Goal: Task Accomplishment & Management: Manage account settings

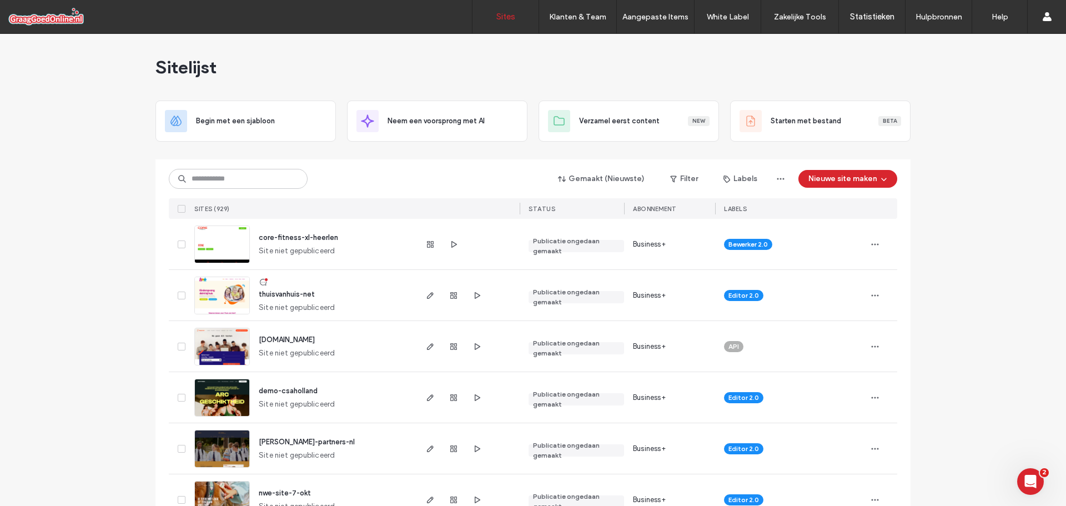
click at [302, 294] on span "thuisvanhuis-net" at bounding box center [287, 294] width 56 height 8
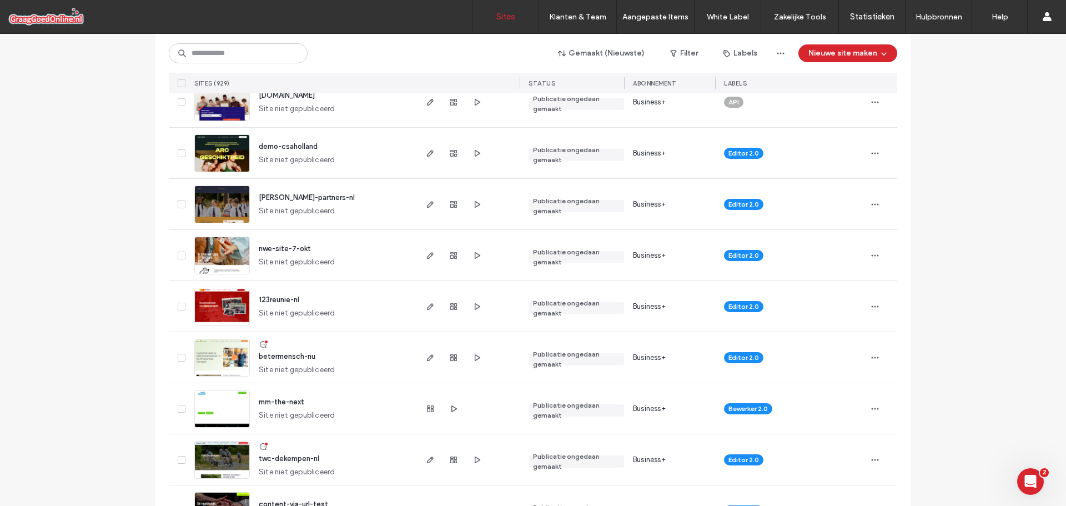
scroll to position [278, 0]
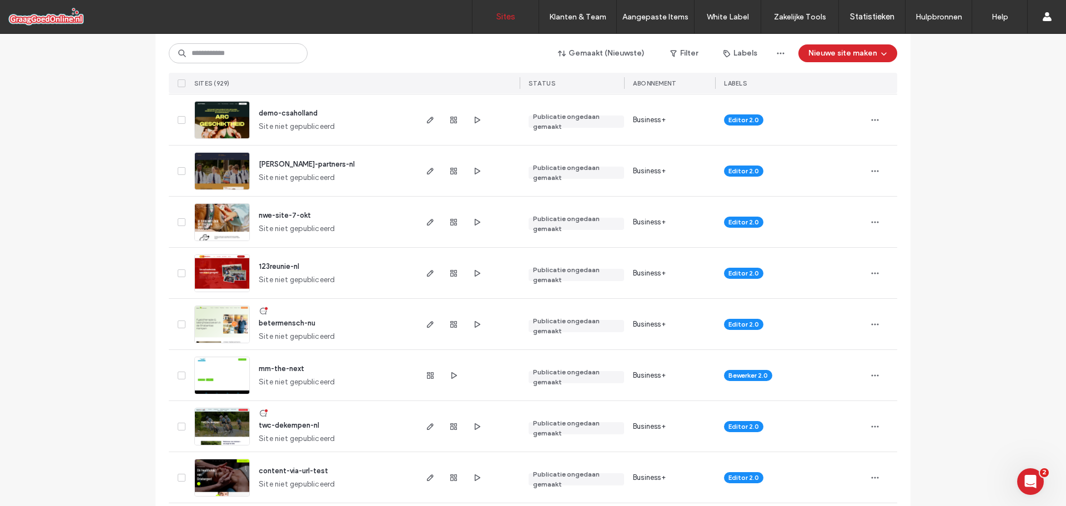
click at [274, 268] on span "123reunie-nl" at bounding box center [279, 266] width 41 height 8
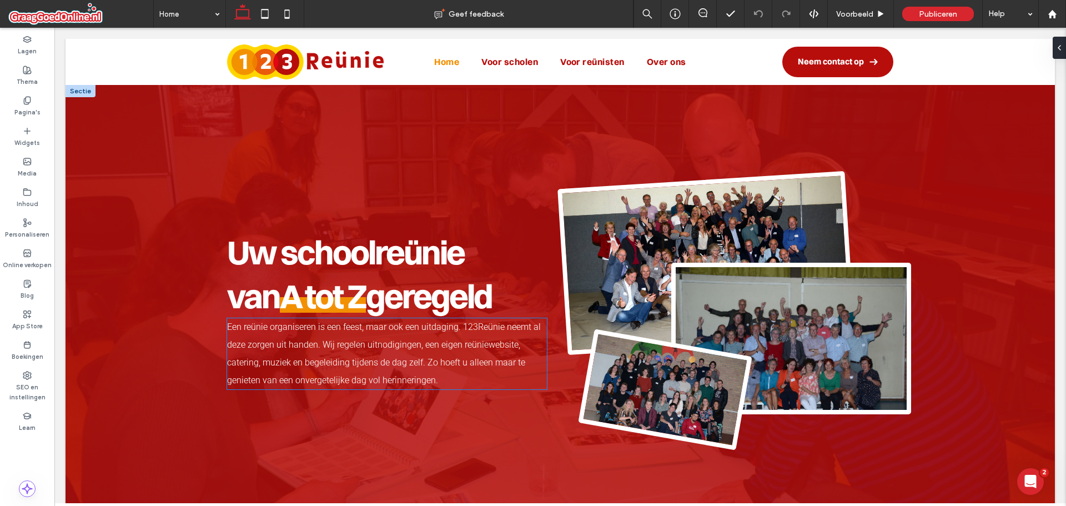
click at [414, 362] on span "Een reünie organiseren is een feest, maar ook een uitdaging. 123Reünie neemt al…" at bounding box center [384, 354] width 314 height 64
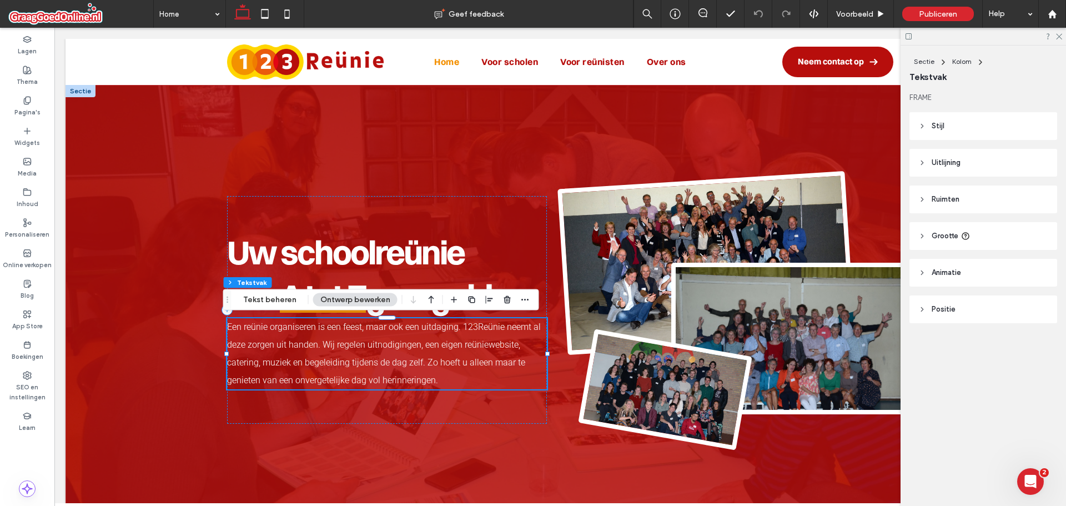
click at [436, 387] on p "Een reünie organiseren is een feest, maar ook een uitdaging. 123Reünie neemt al…" at bounding box center [387, 353] width 320 height 71
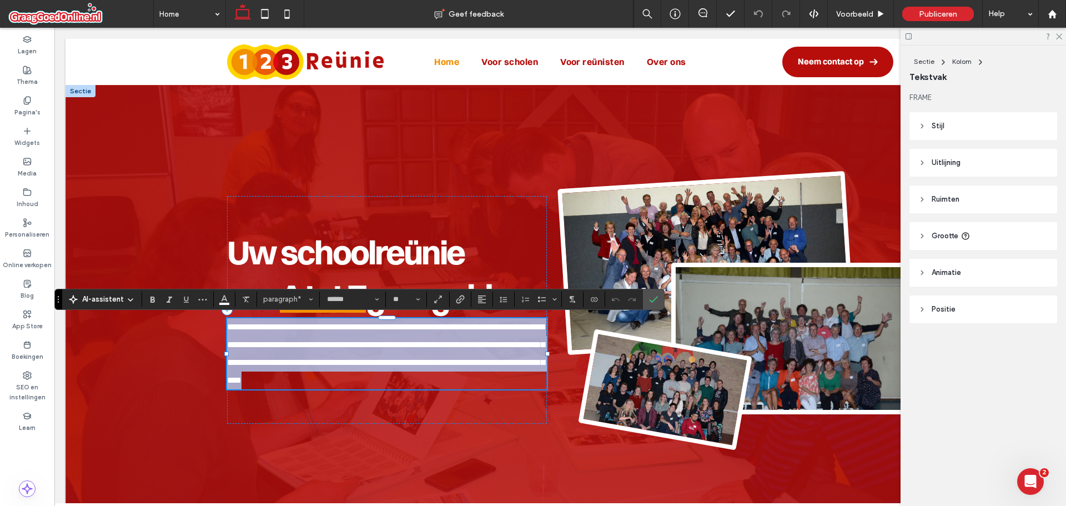
click at [445, 380] on p "**********" at bounding box center [387, 353] width 320 height 71
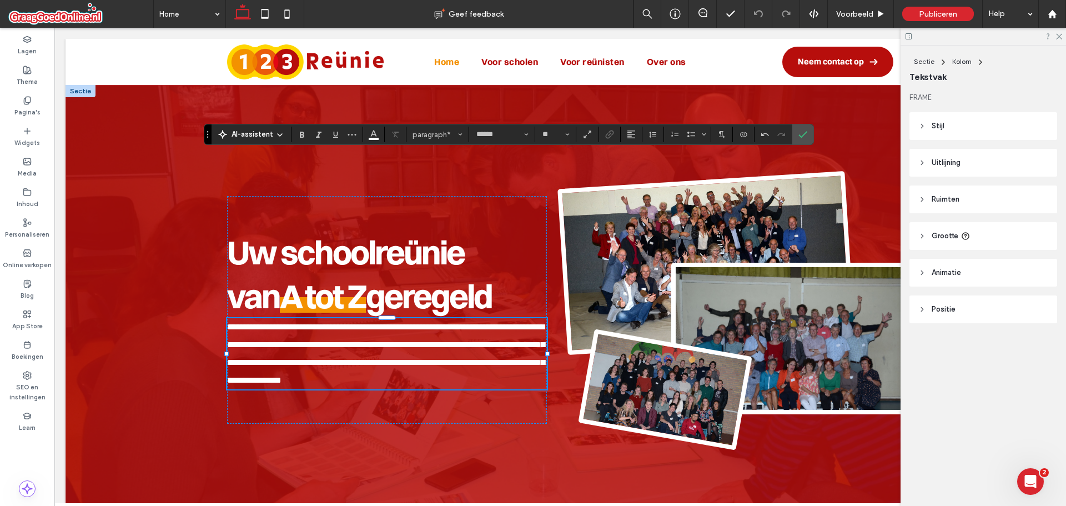
drag, startPoint x: 59, startPoint y: 298, endPoint x: 183, endPoint y: 147, distance: 194.9
click at [204, 144] on section "Slepen" at bounding box center [207, 134] width 7 height 20
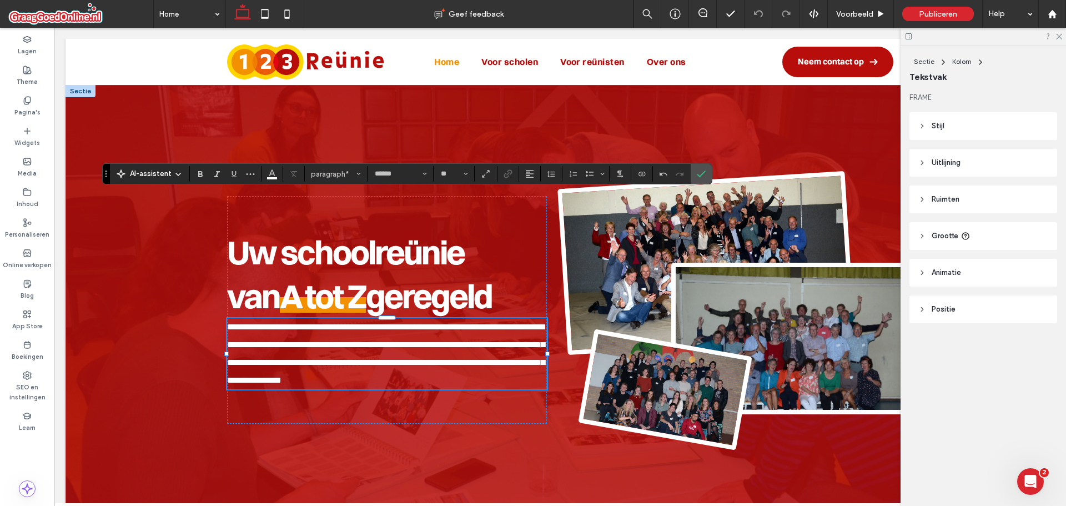
drag, startPoint x: 180, startPoint y: 148, endPoint x: 104, endPoint y: 173, distance: 80.1
click at [104, 173] on section "Slepen" at bounding box center [106, 174] width 7 height 20
click at [455, 375] on span "**********" at bounding box center [386, 354] width 318 height 62
click at [159, 174] on span "AI-assistent" at bounding box center [151, 173] width 42 height 11
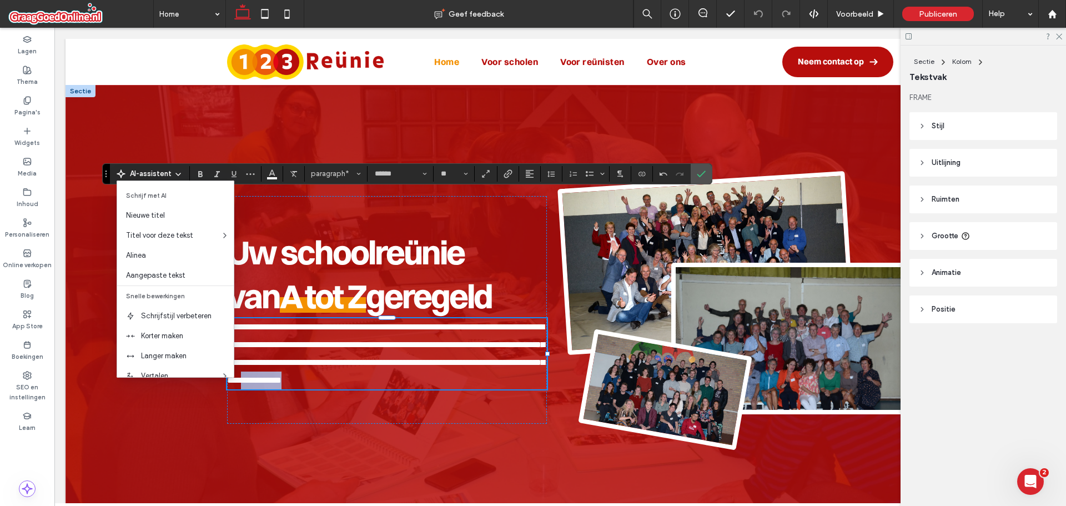
click at [453, 372] on p "**********" at bounding box center [387, 353] width 320 height 71
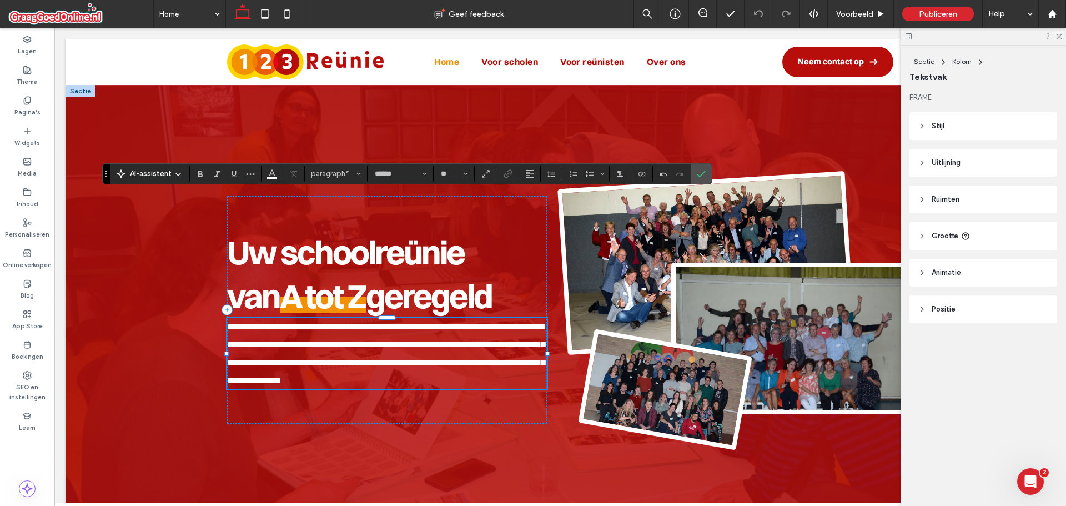
click at [454, 382] on span "**********" at bounding box center [386, 354] width 318 height 62
click at [705, 174] on label "Bevestigen" at bounding box center [701, 174] width 17 height 20
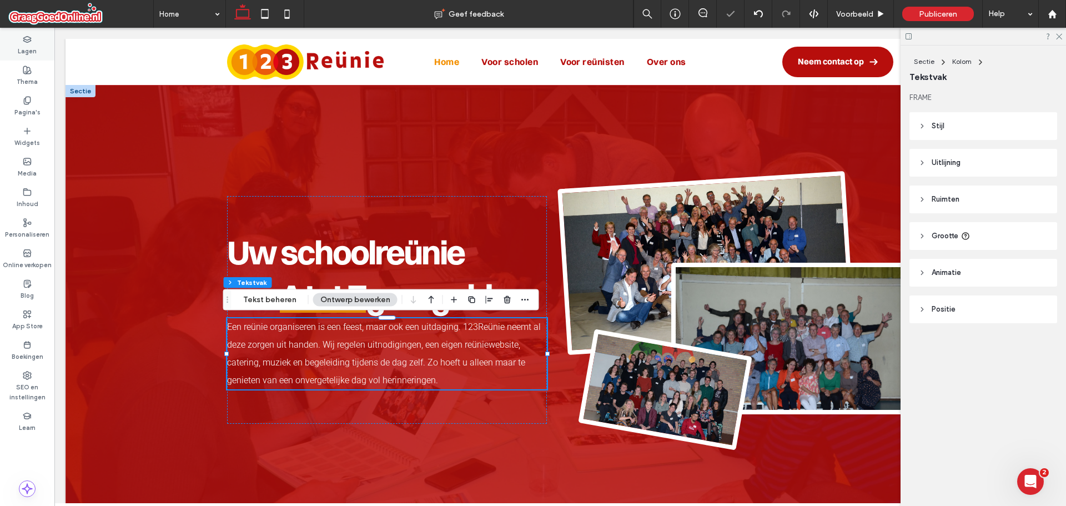
click at [23, 42] on icon at bounding box center [27, 39] width 9 height 9
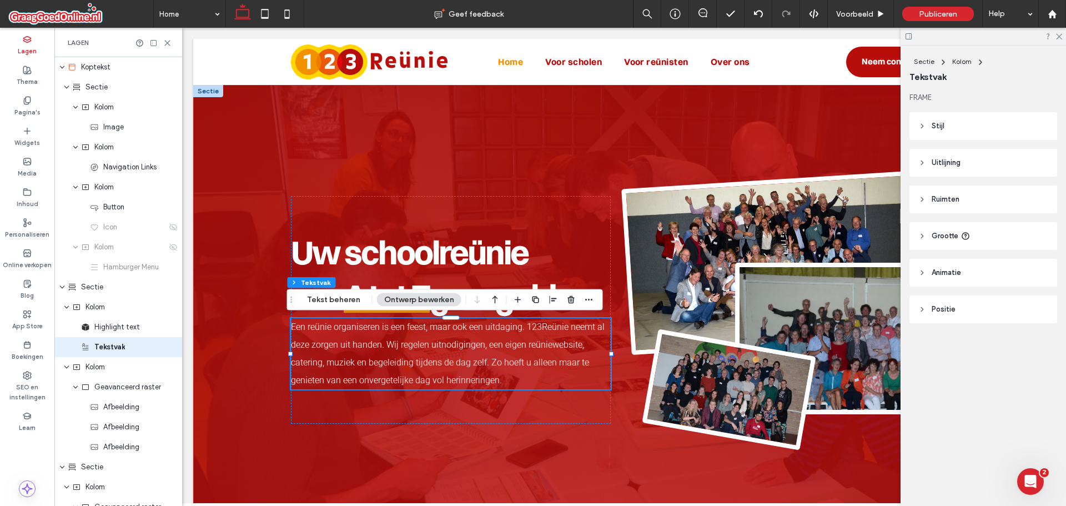
click at [168, 42] on icon at bounding box center [167, 43] width 8 height 8
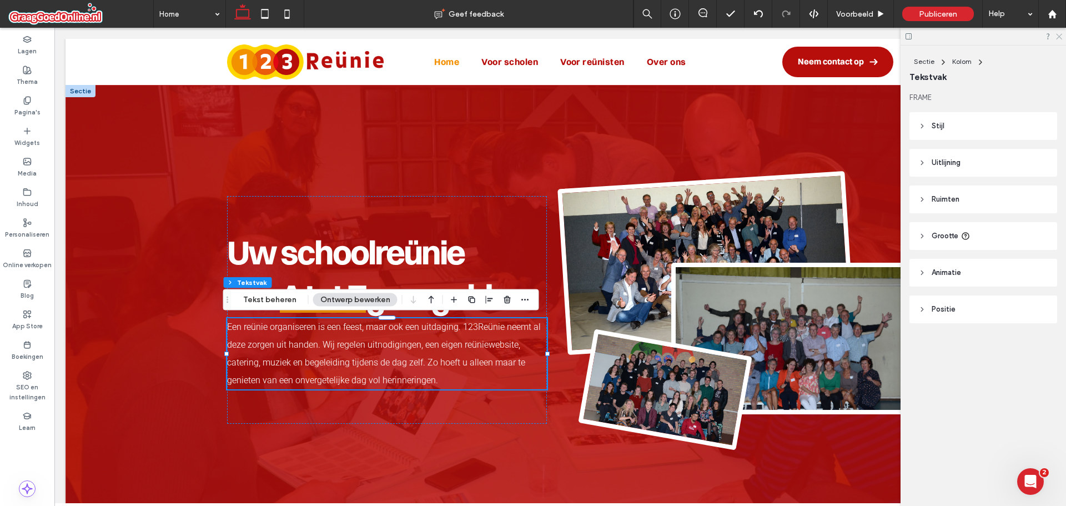
click at [1061, 36] on icon at bounding box center [1058, 35] width 7 height 7
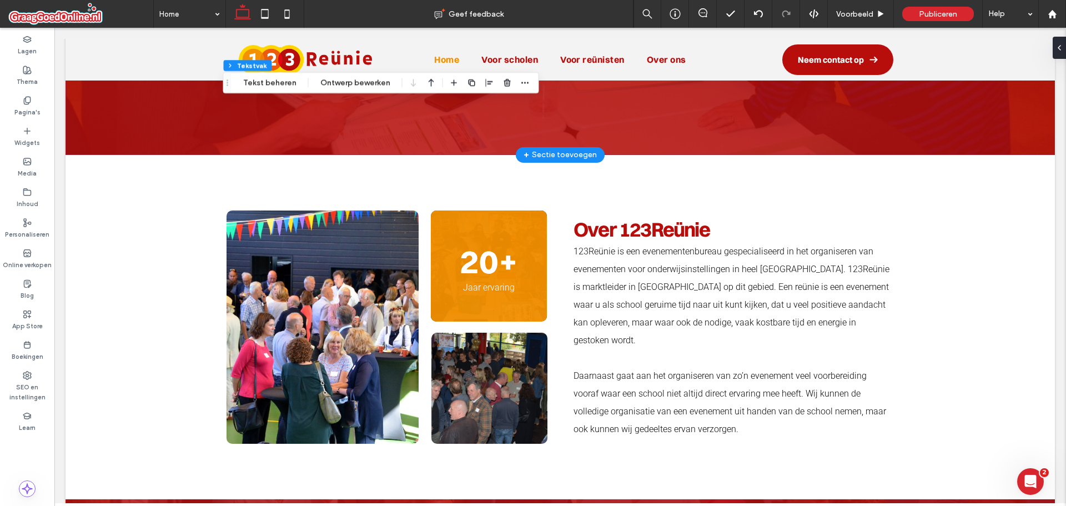
scroll to position [384, 0]
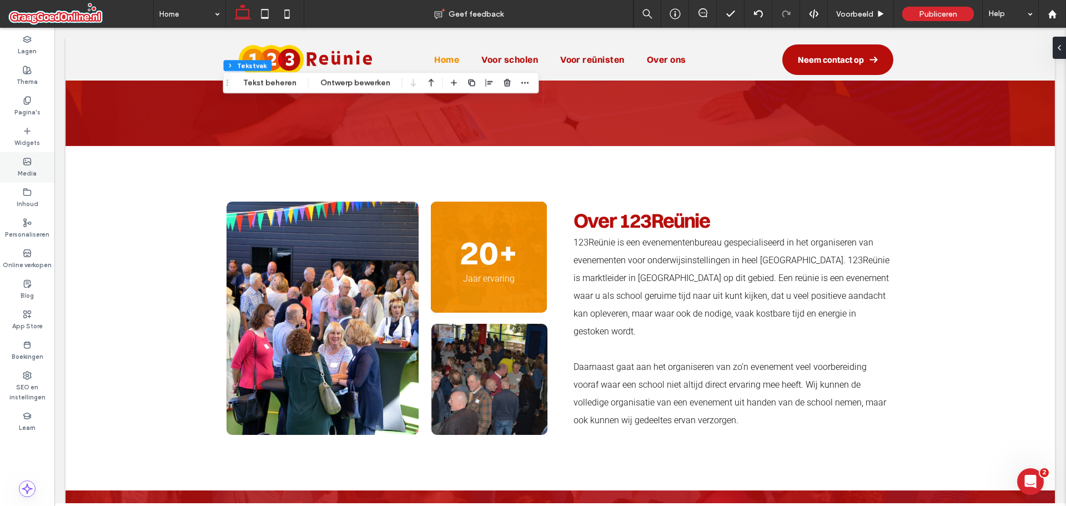
click at [37, 181] on div "Media" at bounding box center [27, 167] width 54 height 31
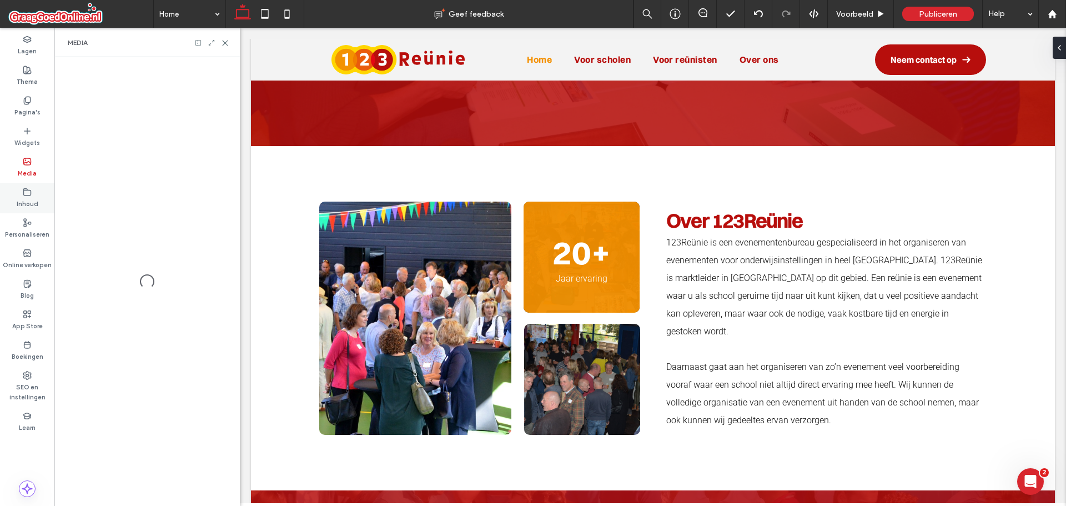
click at [35, 191] on div "Inhoud" at bounding box center [27, 198] width 54 height 31
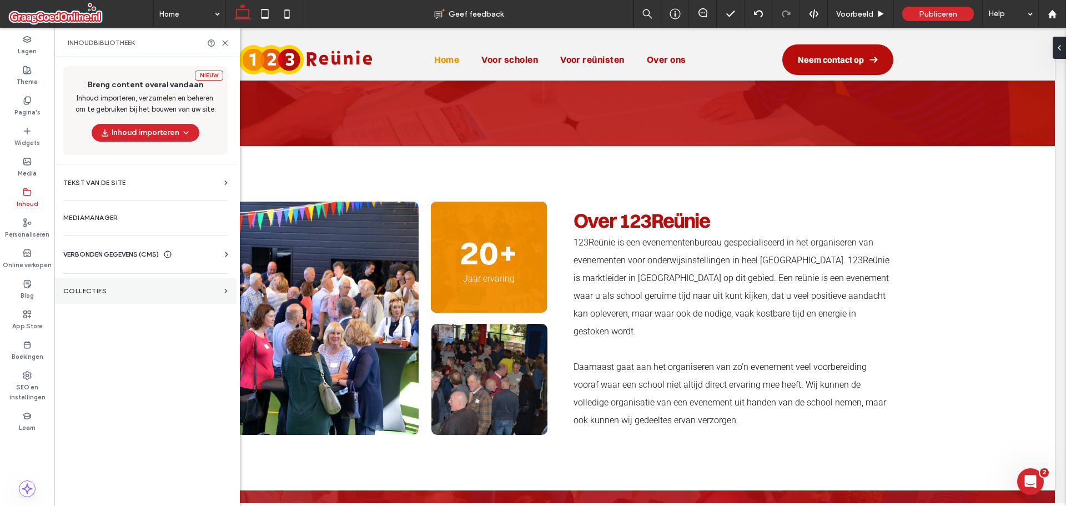
click at [112, 292] on label "COLLECTIES" at bounding box center [141, 291] width 157 height 8
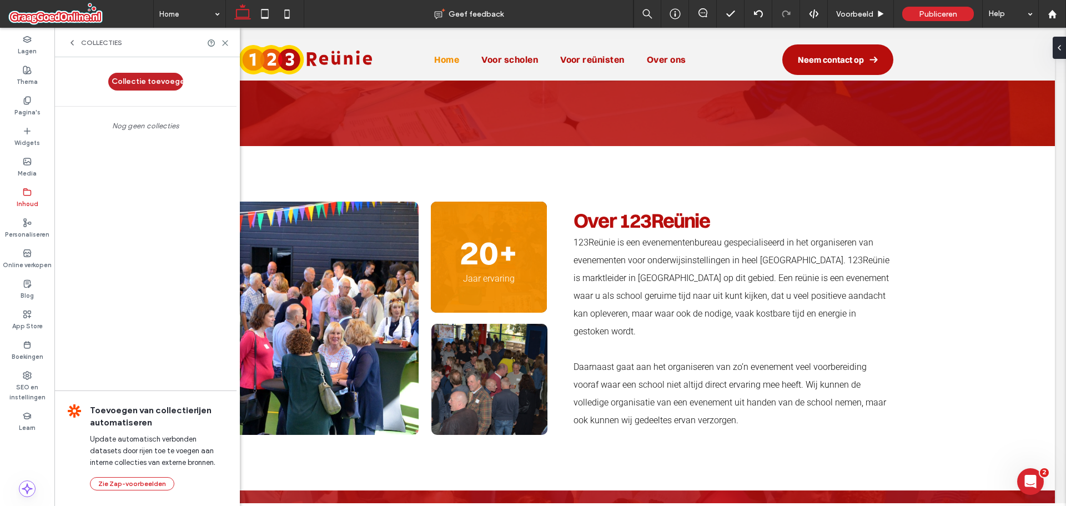
click at [157, 76] on button "Collectie toevoegen" at bounding box center [145, 82] width 75 height 18
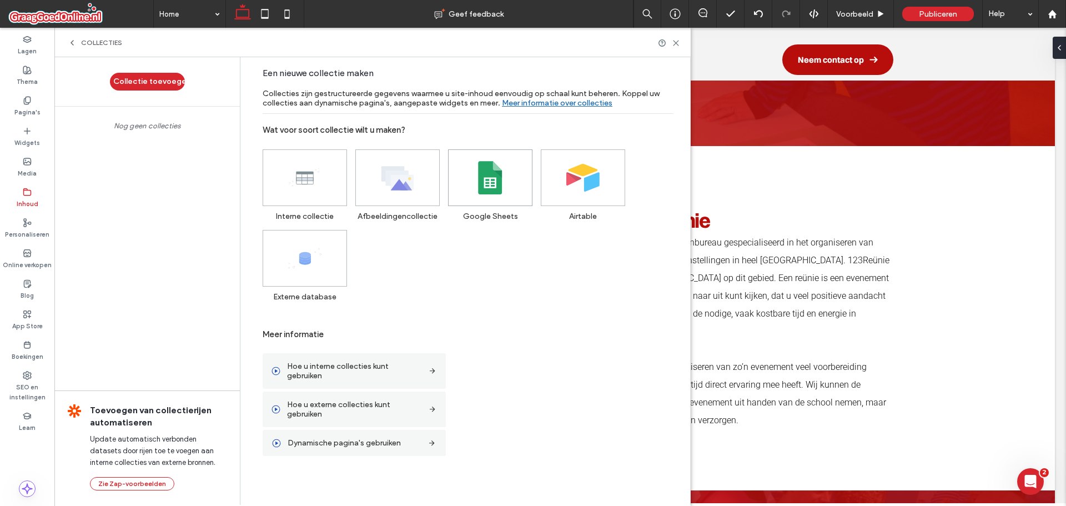
click at [495, 190] on use at bounding box center [490, 177] width 24 height 33
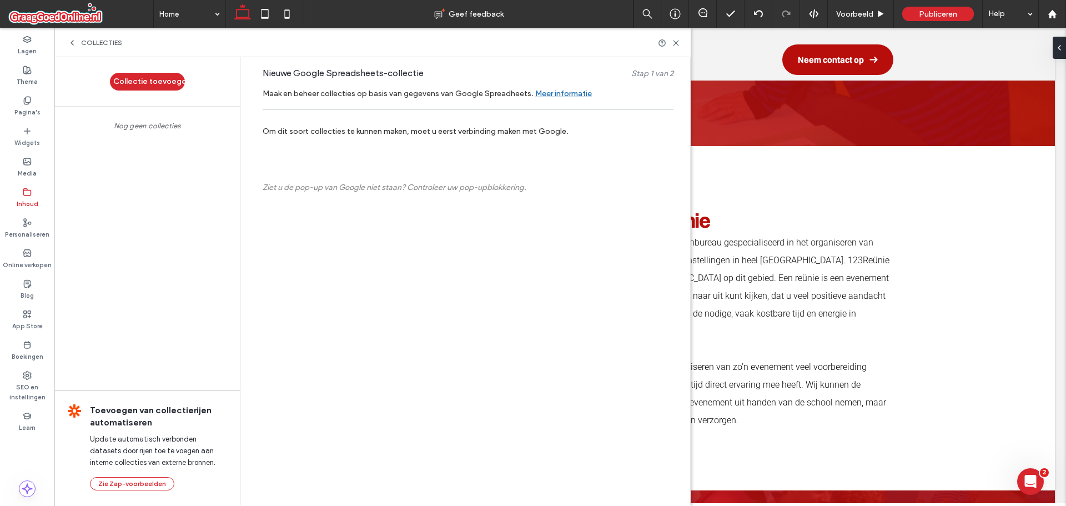
click at [88, 40] on span "COLLECTIES" at bounding box center [101, 42] width 41 height 9
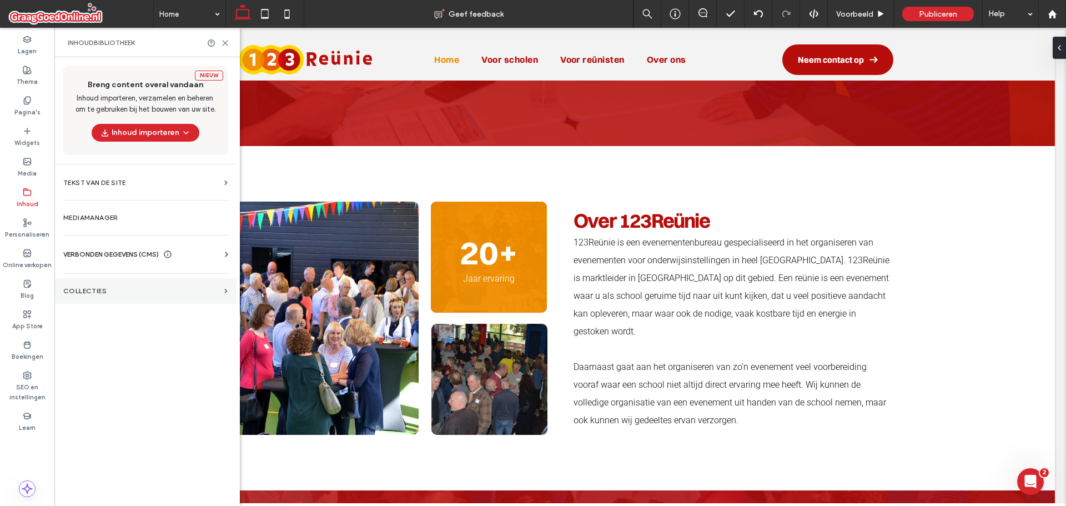
click at [107, 294] on label "COLLECTIES" at bounding box center [141, 291] width 157 height 8
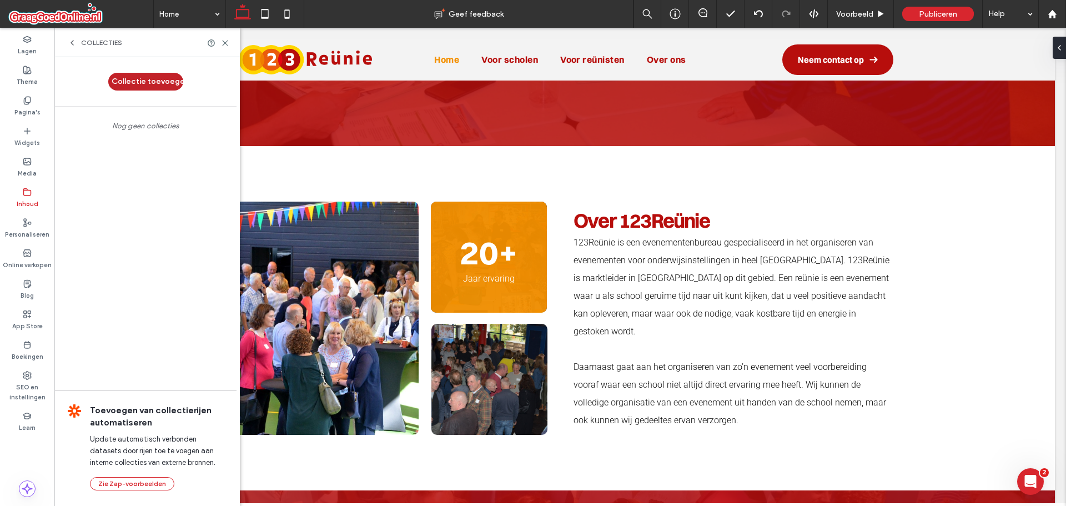
click at [149, 83] on button "Collectie toevoegen" at bounding box center [145, 82] width 75 height 18
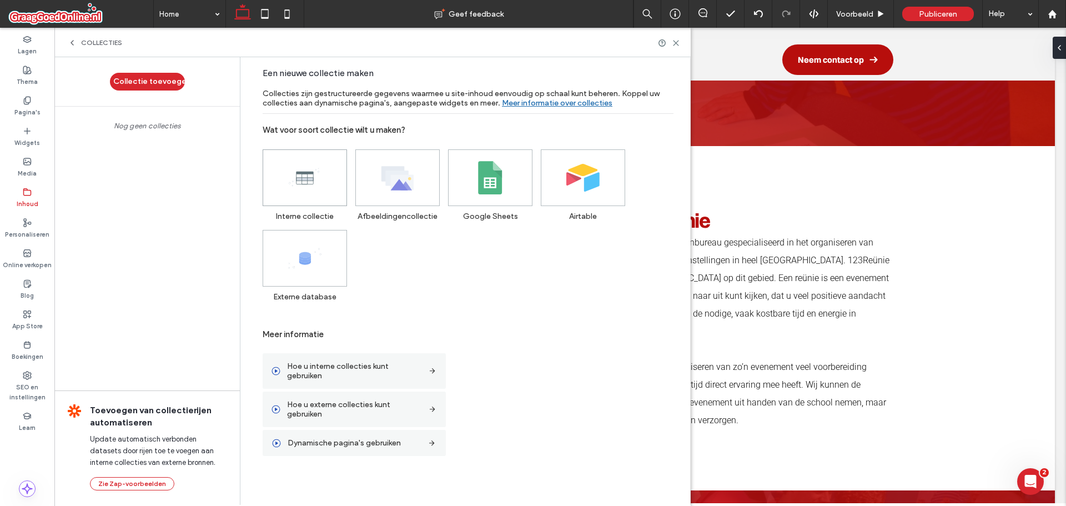
click at [304, 183] on icon at bounding box center [304, 177] width 33 height 33
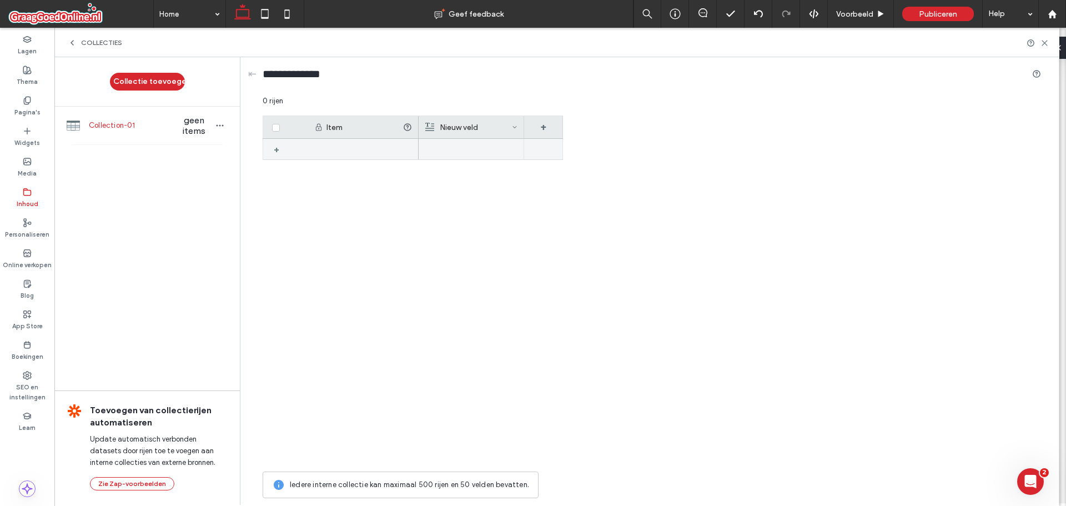
click at [275, 153] on div "+" at bounding box center [281, 149] width 14 height 20
click at [289, 149] on icon at bounding box center [289, 149] width 9 height 9
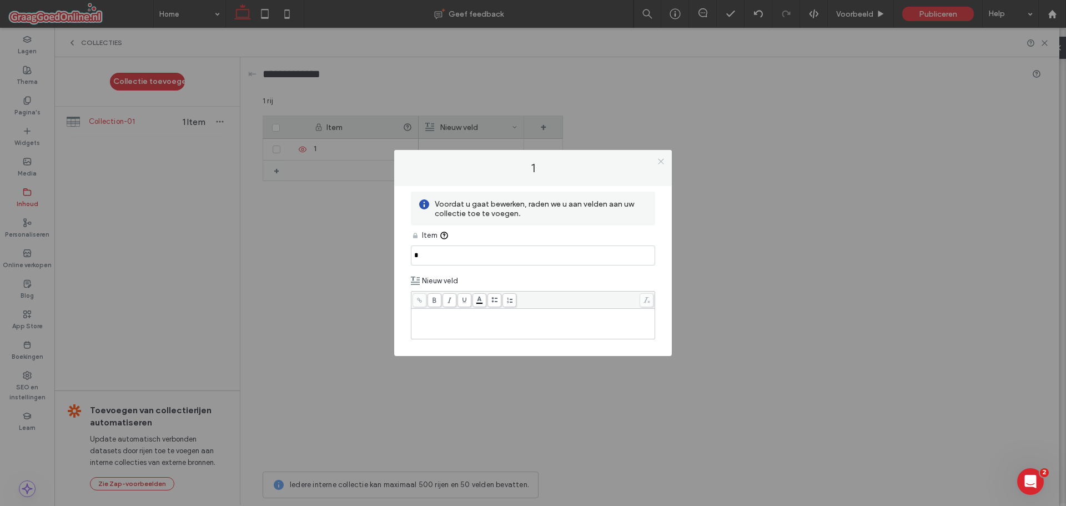
click at [660, 159] on icon at bounding box center [661, 161] width 8 height 8
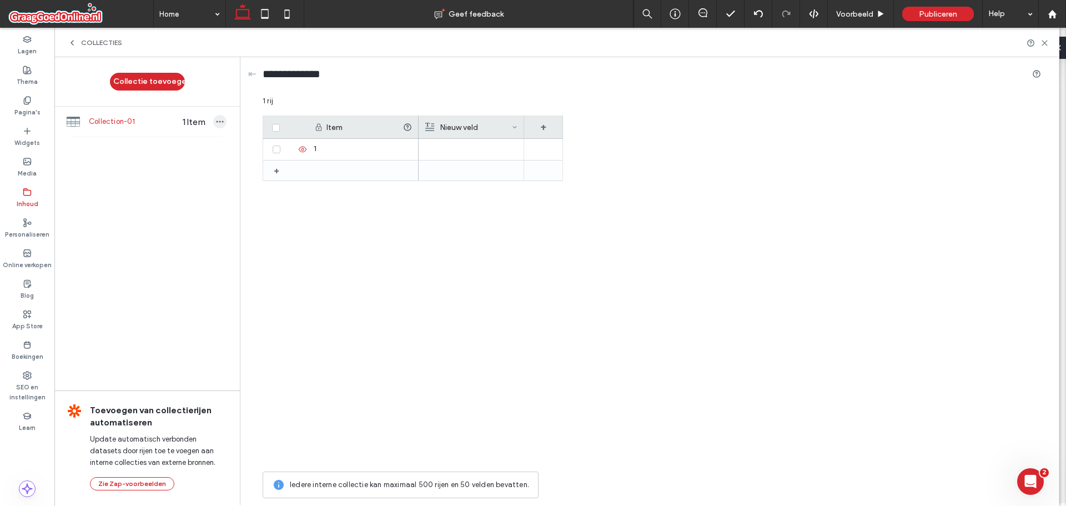
click at [216, 127] on span "button" at bounding box center [219, 121] width 13 height 13
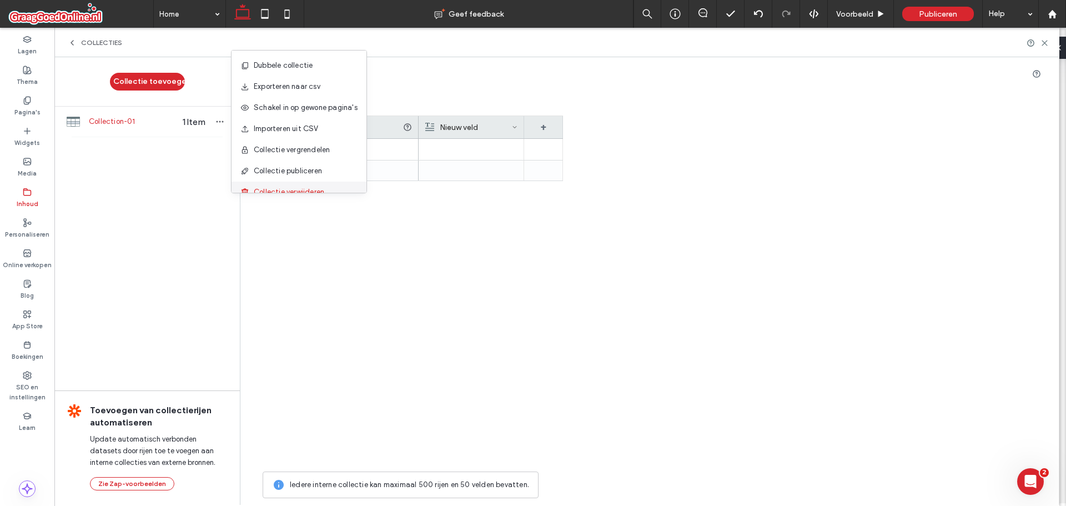
click at [287, 189] on span "Collectie verwijderen" at bounding box center [289, 192] width 71 height 11
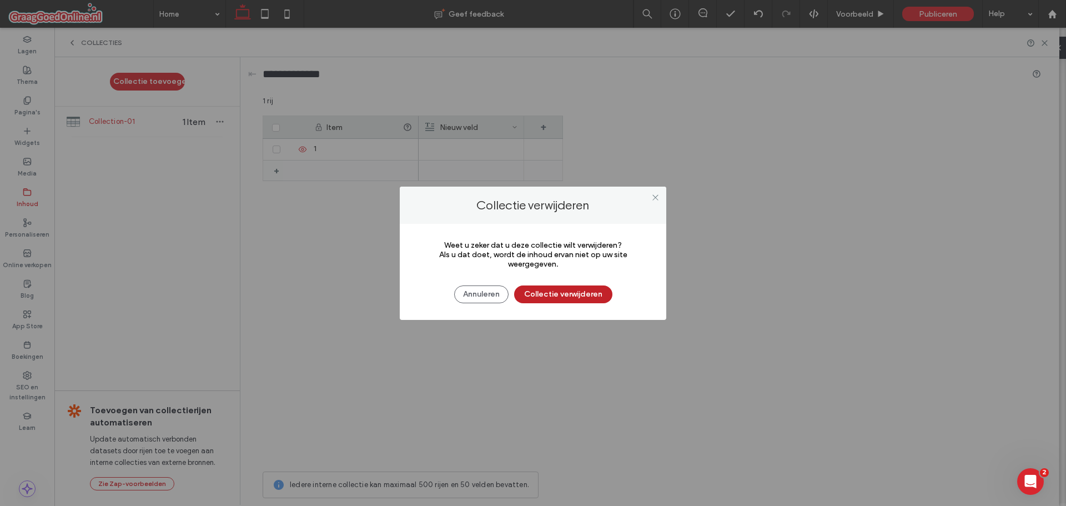
click at [568, 293] on button "Collectie verwijderen" at bounding box center [563, 294] width 98 height 18
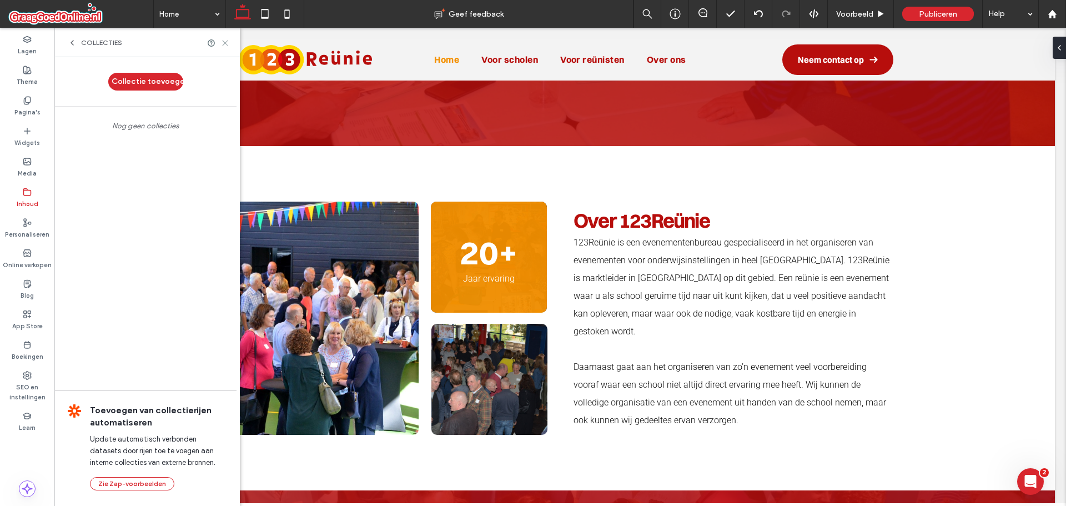
drag, startPoint x: 227, startPoint y: 43, endPoint x: 176, endPoint y: 46, distance: 50.6
click at [227, 43] on icon at bounding box center [225, 43] width 8 height 8
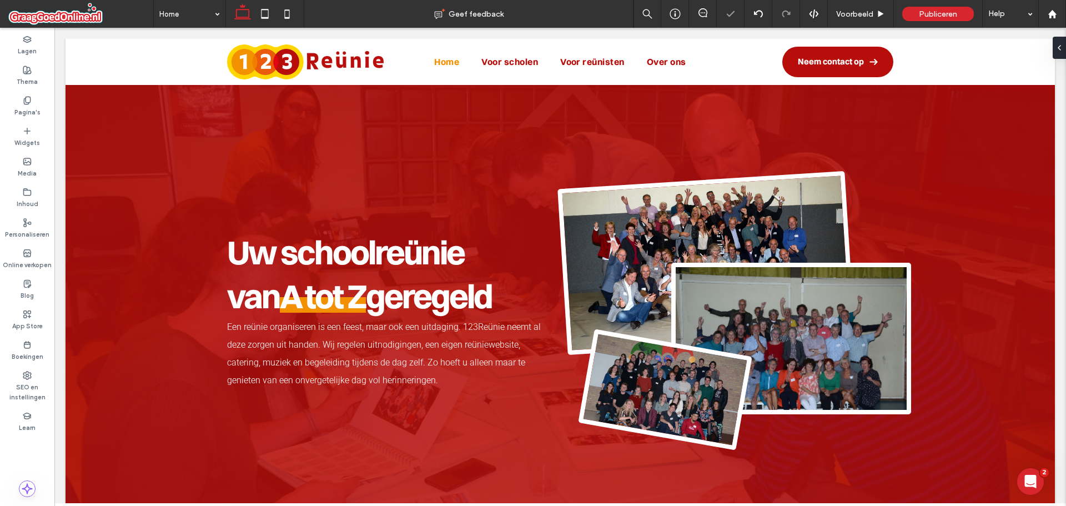
scroll to position [0, 0]
click at [7, 193] on div "Inhoud" at bounding box center [27, 198] width 54 height 31
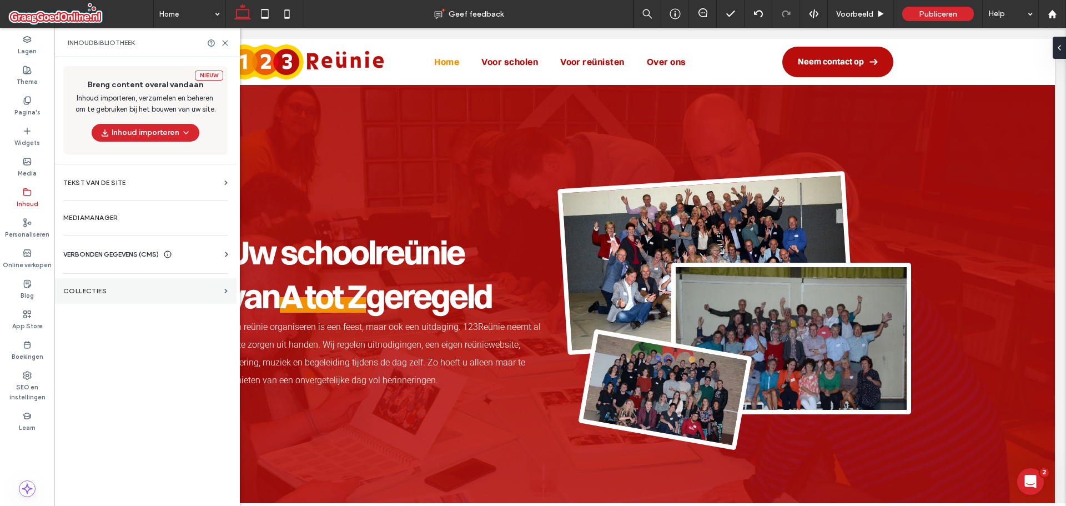
click at [96, 292] on label "COLLECTIES" at bounding box center [141, 291] width 157 height 8
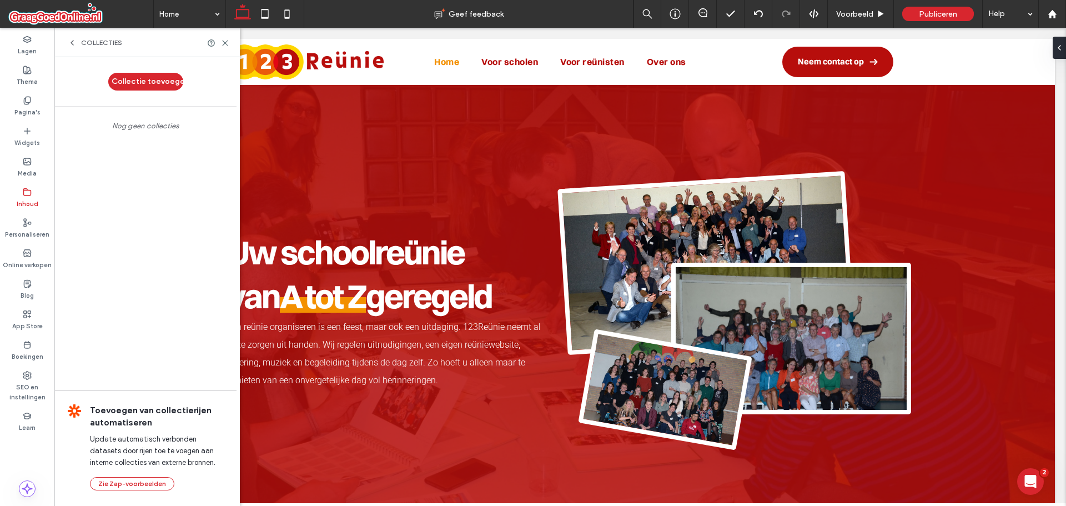
click at [146, 66] on div "Collectie toevoegen Nog geen collecties" at bounding box center [145, 94] width 182 height 74
click at [143, 73] on button "Collectie toevoegen" at bounding box center [145, 82] width 75 height 18
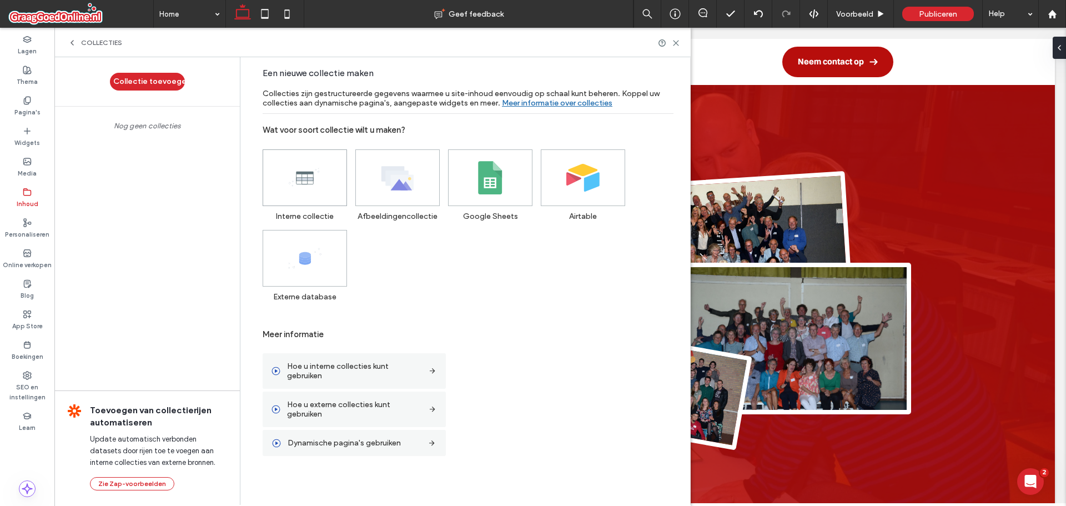
click at [289, 184] on icon at bounding box center [304, 177] width 33 height 33
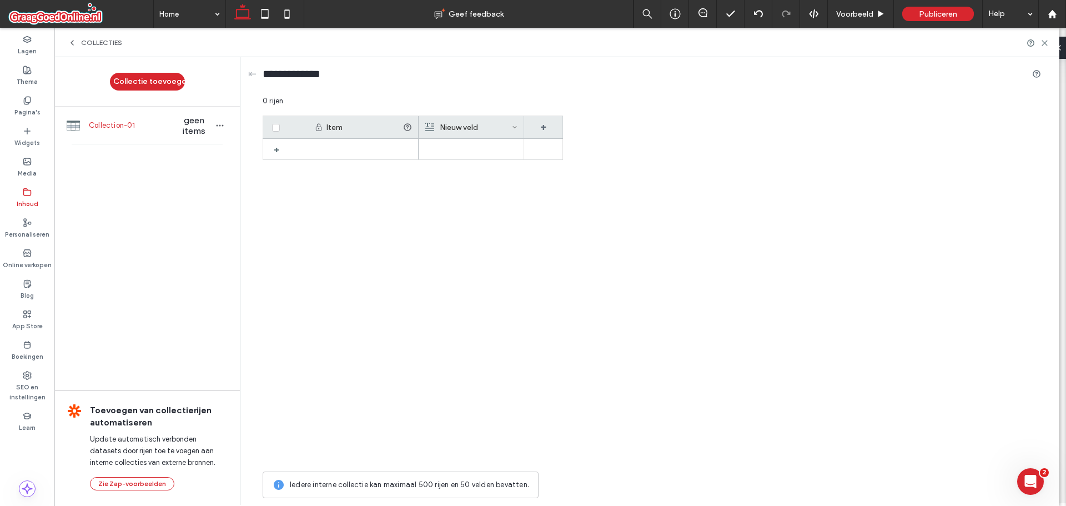
click at [513, 128] on icon at bounding box center [515, 127] width 6 height 6
click at [483, 131] on div "Veld bewerken" at bounding box center [470, 129] width 102 height 21
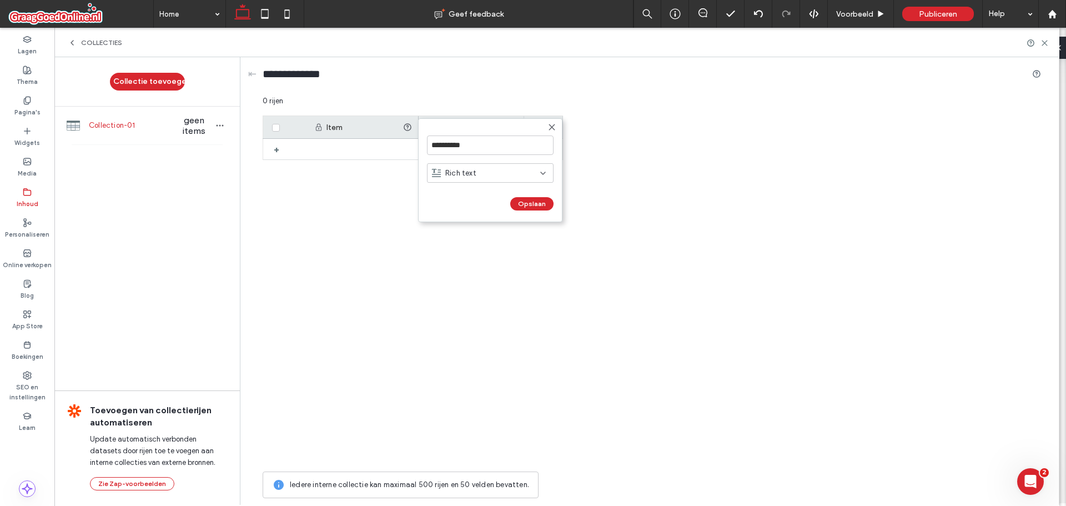
drag, startPoint x: 487, startPoint y: 174, endPoint x: 488, endPoint y: 180, distance: 6.1
click at [487, 174] on div "Rich text" at bounding box center [486, 173] width 108 height 11
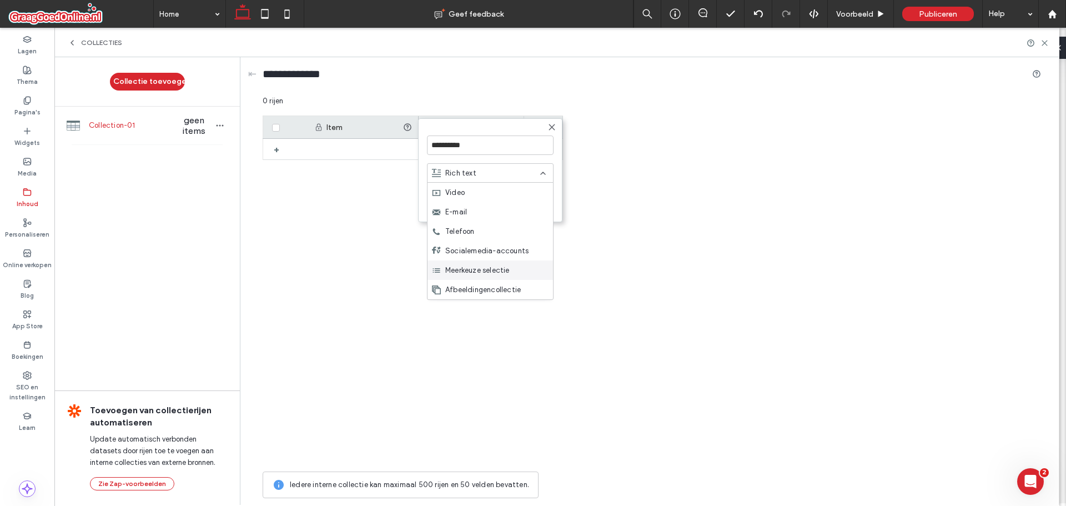
click at [488, 269] on span "Meerkeuze selectie" at bounding box center [477, 270] width 64 height 11
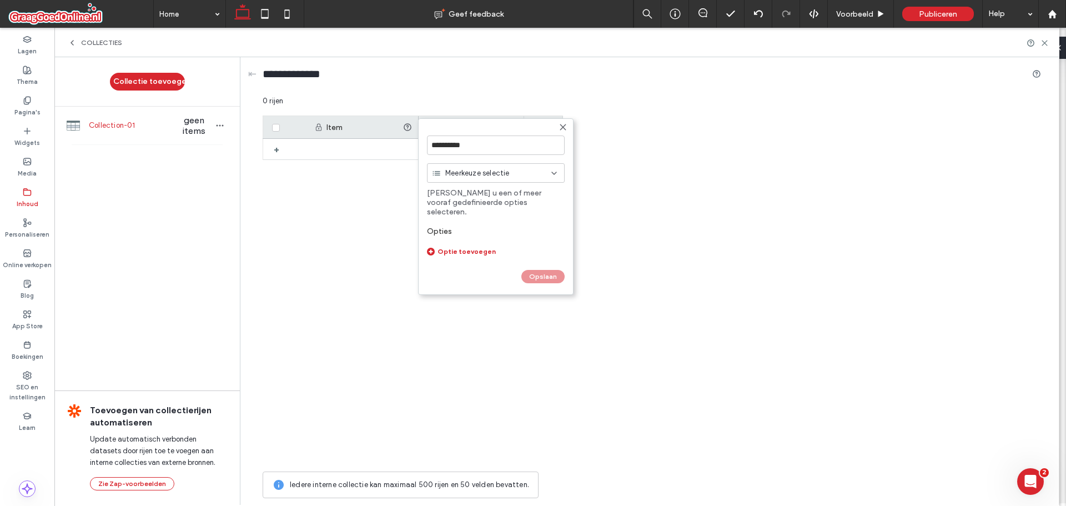
click at [466, 247] on div "Optie toevoegen" at bounding box center [496, 251] width 138 height 8
click at [456, 244] on input at bounding box center [481, 251] width 108 height 19
type input "***"
click at [445, 257] on div "Opties *** Optie toevoegen" at bounding box center [496, 250] width 138 height 59
click at [448, 267] on div "Optie toevoegen" at bounding box center [496, 271] width 138 height 8
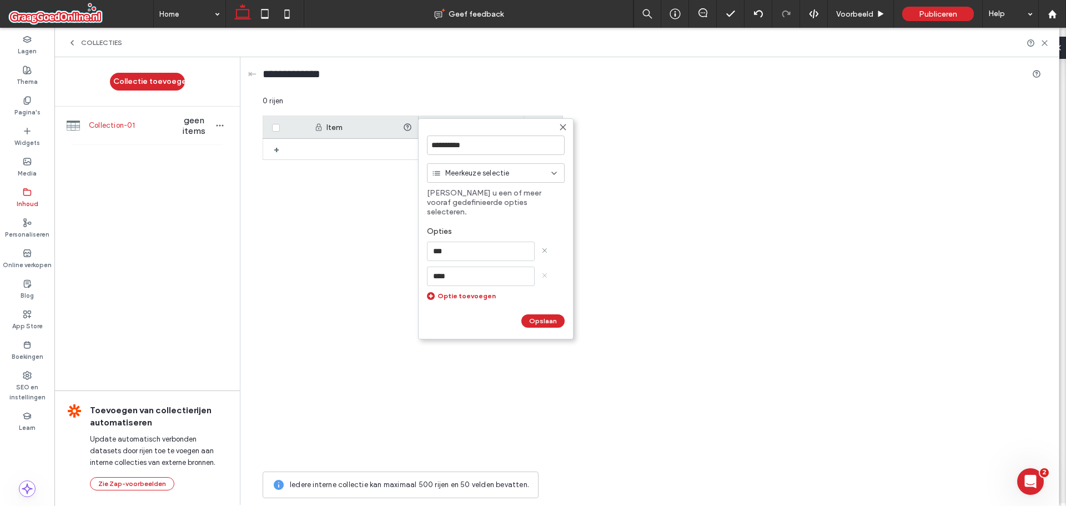
type input "****"
click at [544, 272] on icon at bounding box center [544, 275] width 6 height 6
click at [547, 243] on div "***" at bounding box center [496, 251] width 138 height 19
click at [546, 247] on icon at bounding box center [544, 250] width 6 height 6
click at [568, 127] on form "**********" at bounding box center [495, 206] width 155 height 177
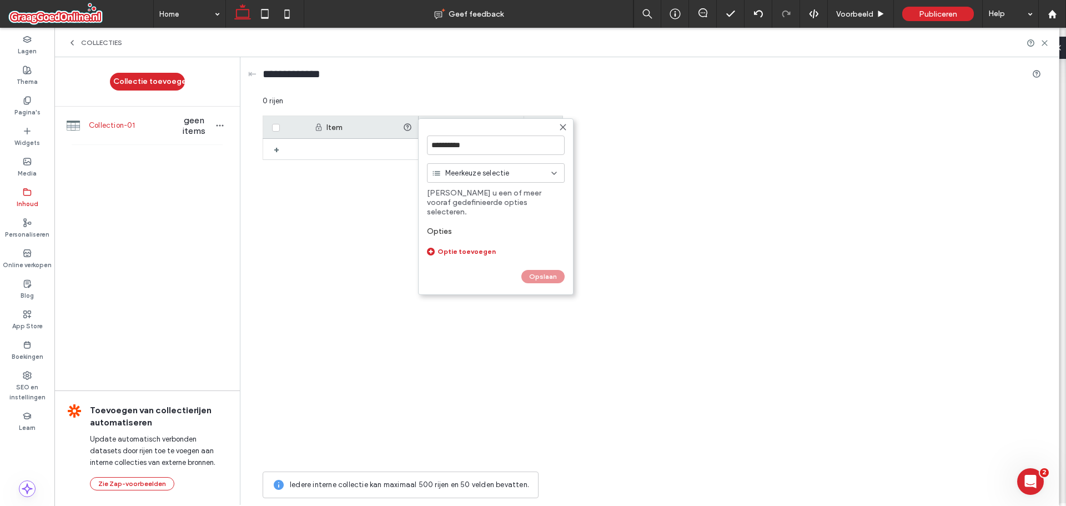
click at [563, 128] on use at bounding box center [562, 126] width 5 height 5
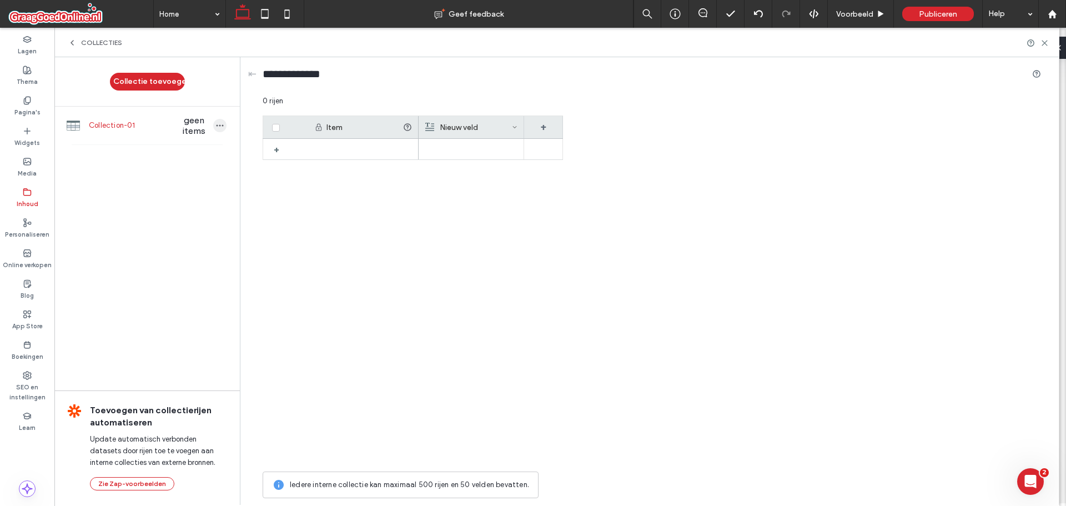
click at [220, 123] on icon "button" at bounding box center [219, 125] width 9 height 9
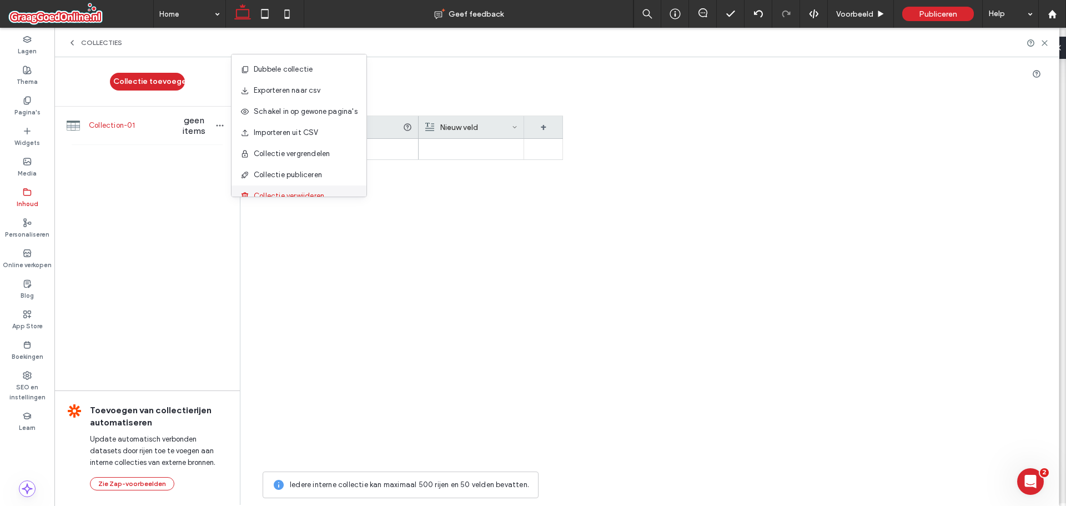
click at [264, 195] on span "Collectie verwijderen" at bounding box center [289, 195] width 71 height 11
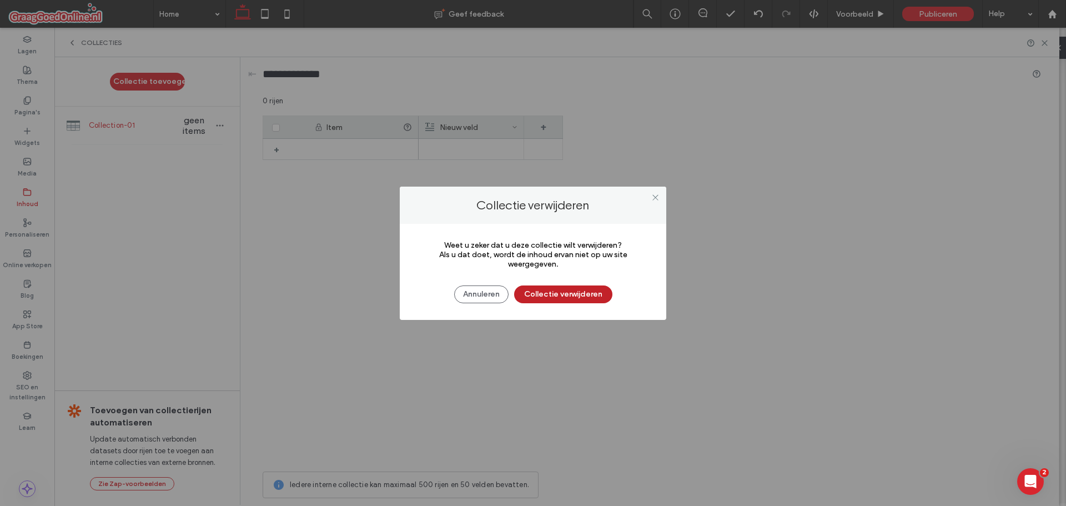
click at [596, 298] on button "Collectie verwijderen" at bounding box center [563, 294] width 98 height 18
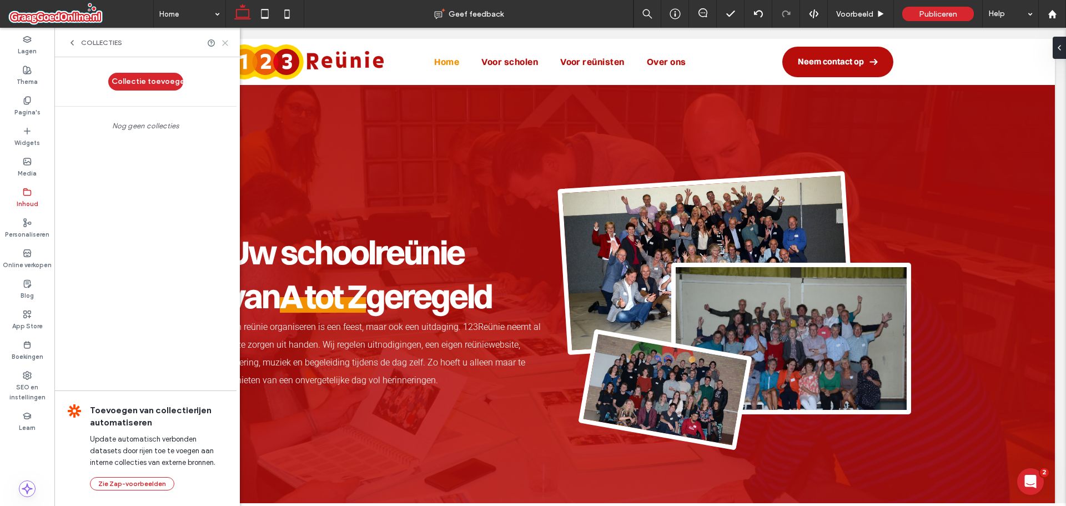
click at [224, 46] on icon at bounding box center [225, 43] width 8 height 8
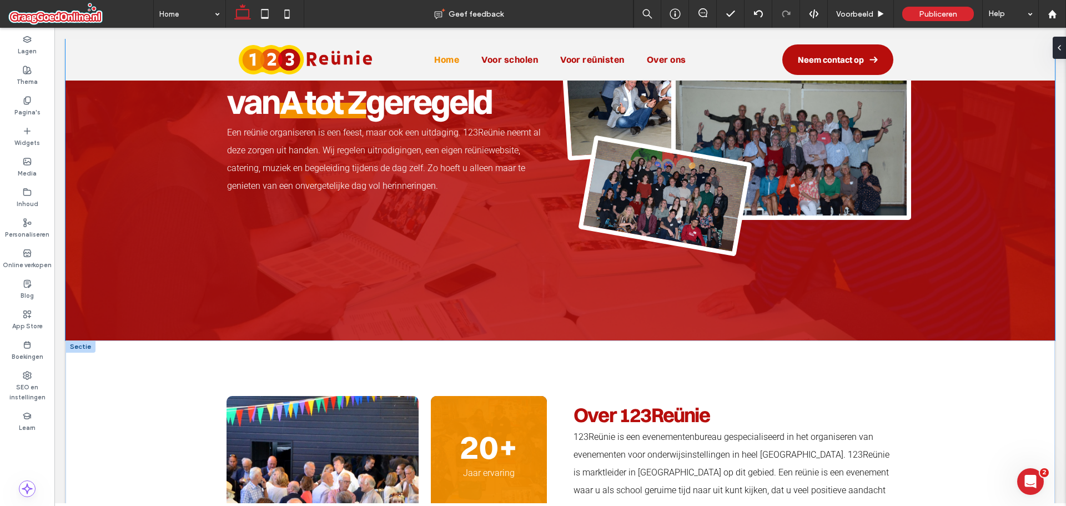
scroll to position [218, 0]
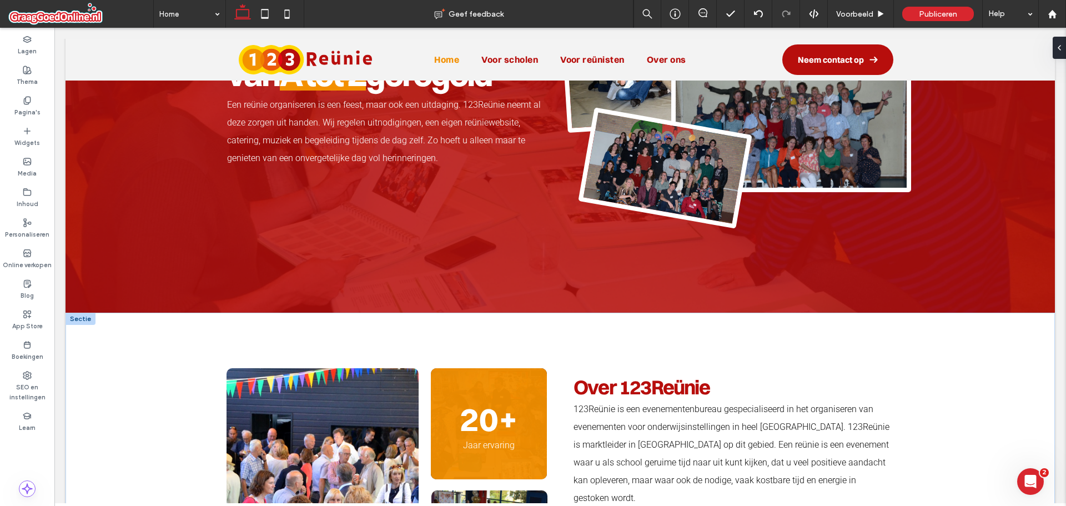
click at [88, 323] on div at bounding box center [81, 319] width 30 height 12
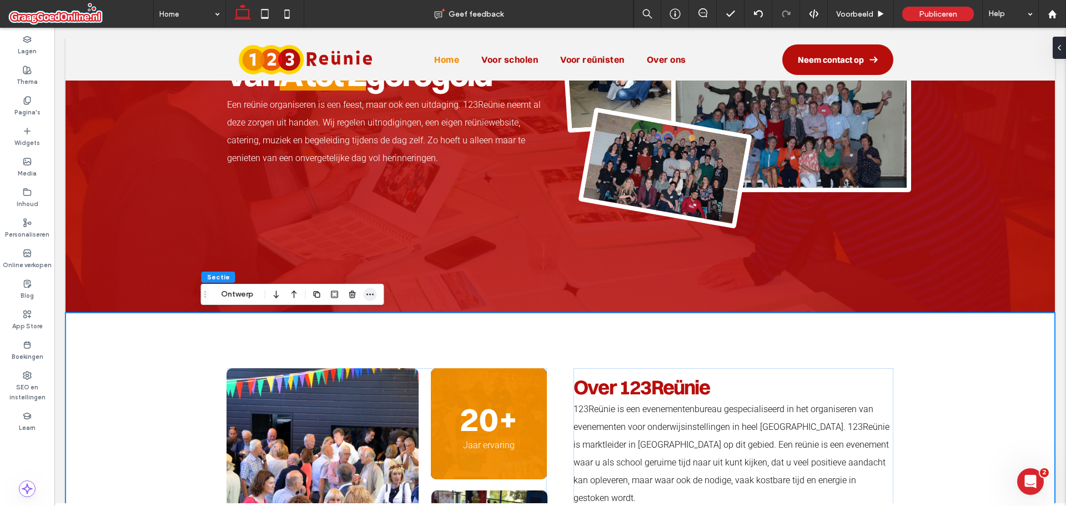
click at [374, 298] on icon "button" at bounding box center [370, 294] width 9 height 9
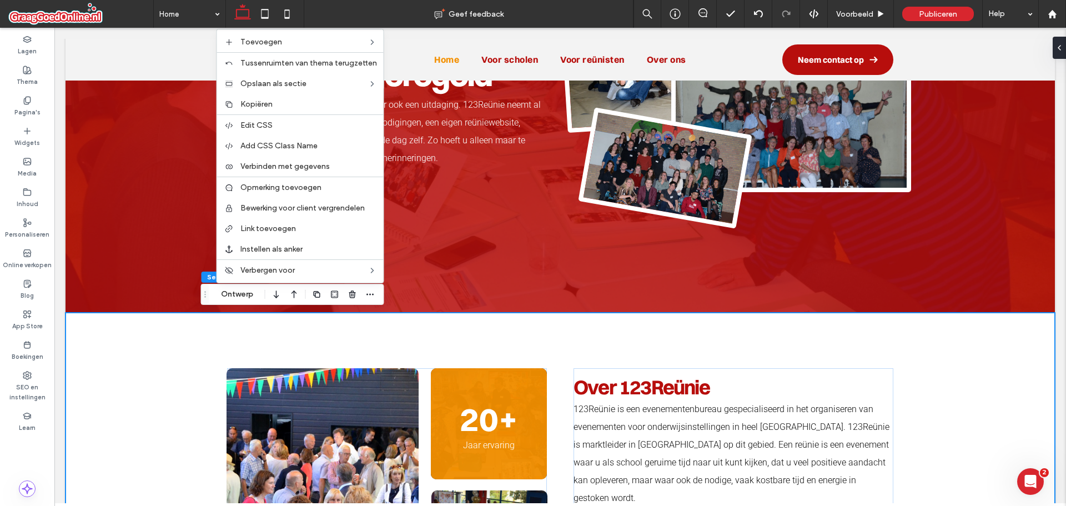
click at [546, 337] on div "20+ Jaar ervaring Over 123Reünie 123Reünie is een evenementenbureau gespecialis…" at bounding box center [560, 485] width 711 height 344
click at [209, 360] on div "20+ Jaar ervaring Over 123Reünie 123Reünie is een evenementenbureau gespecialis…" at bounding box center [560, 485] width 711 height 344
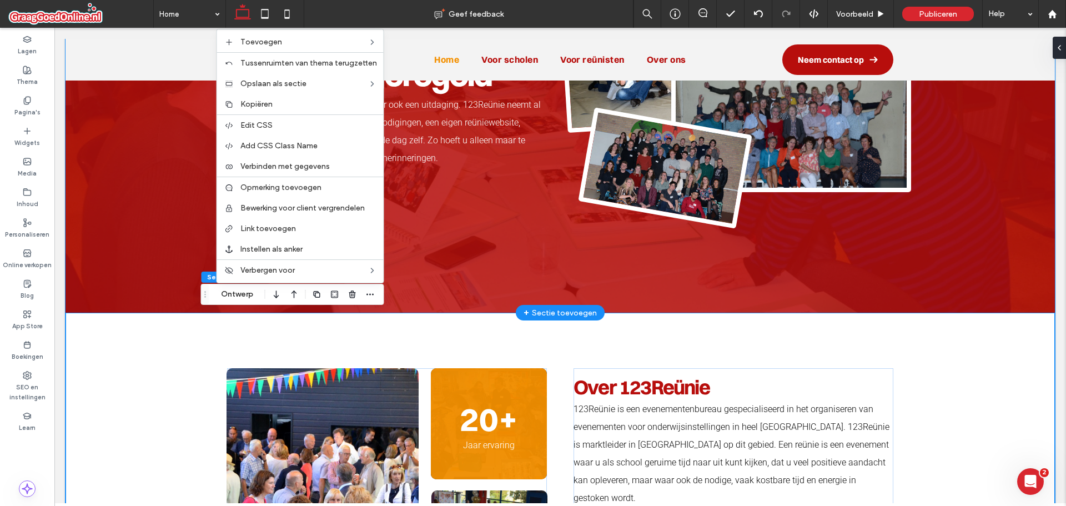
click at [135, 282] on div "Uw schoolreünie van A tot Z geregeld Een reünie organiseren is een feest, maar …" at bounding box center [561, 88] width 990 height 450
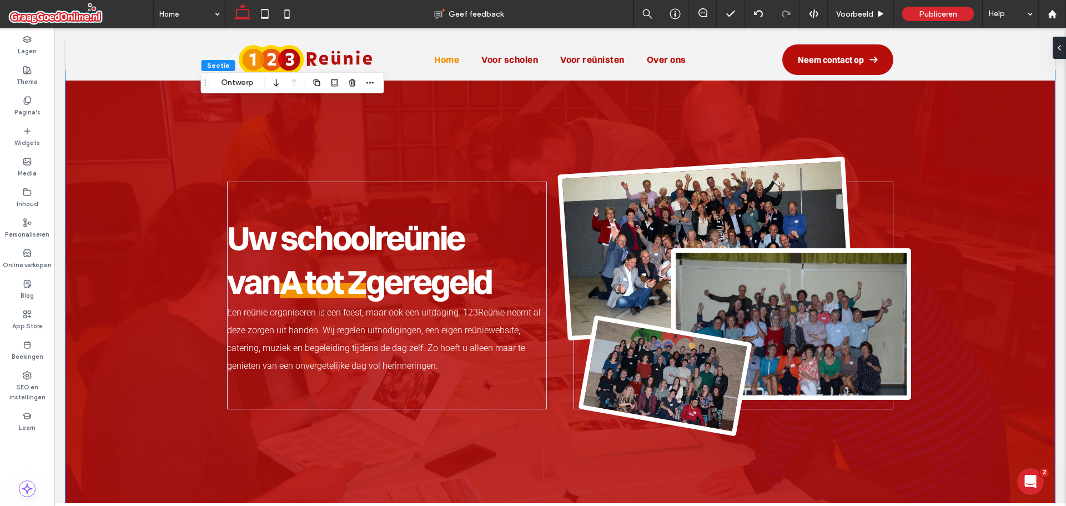
scroll to position [0, 0]
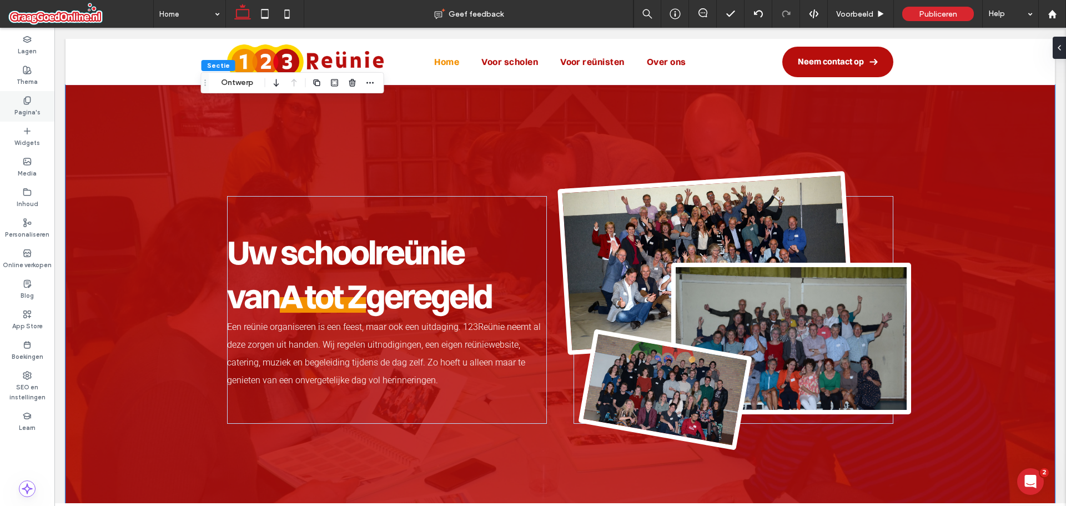
click at [8, 107] on div "Pagina's" at bounding box center [27, 106] width 54 height 31
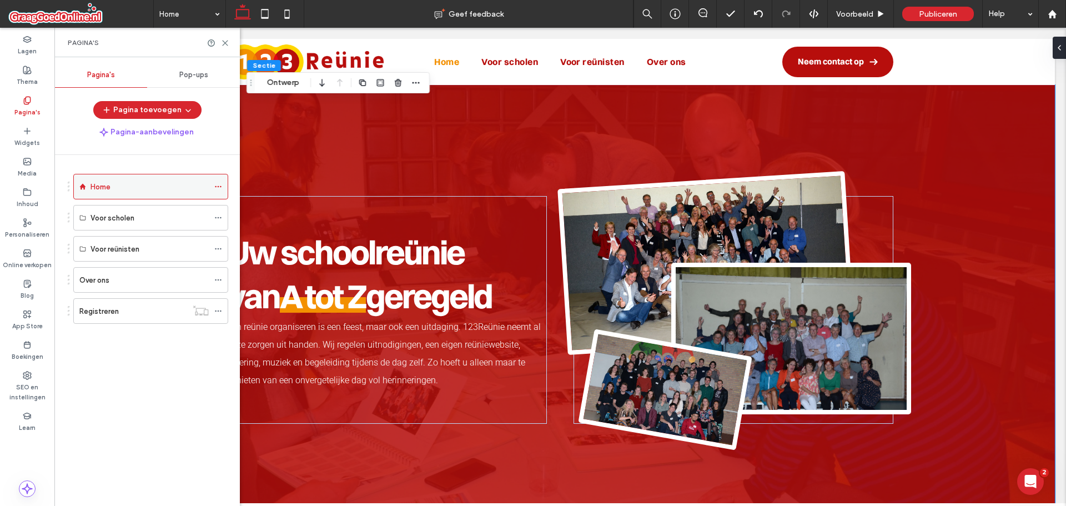
click at [218, 184] on icon at bounding box center [218, 187] width 8 height 8
click at [223, 42] on icon at bounding box center [225, 43] width 8 height 8
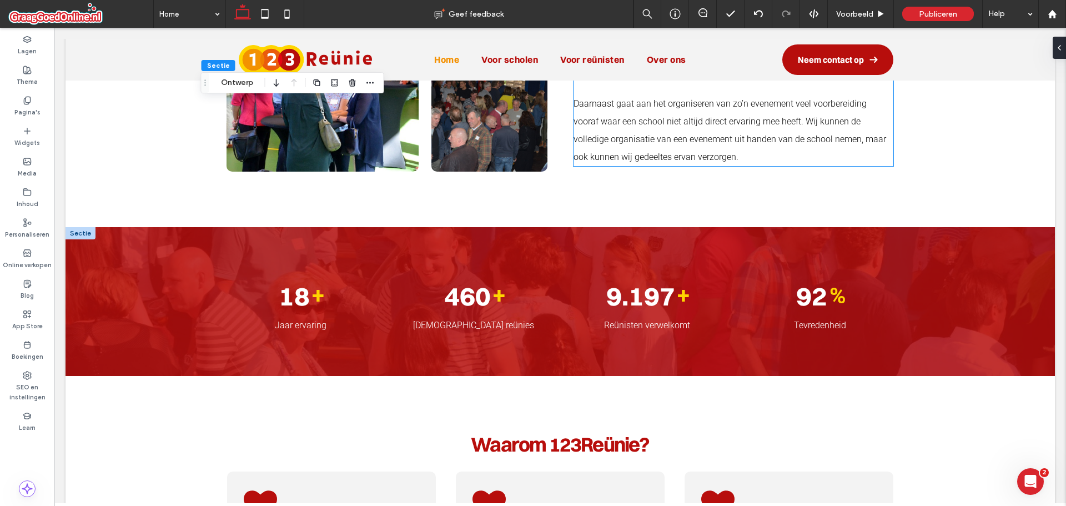
scroll to position [662, 0]
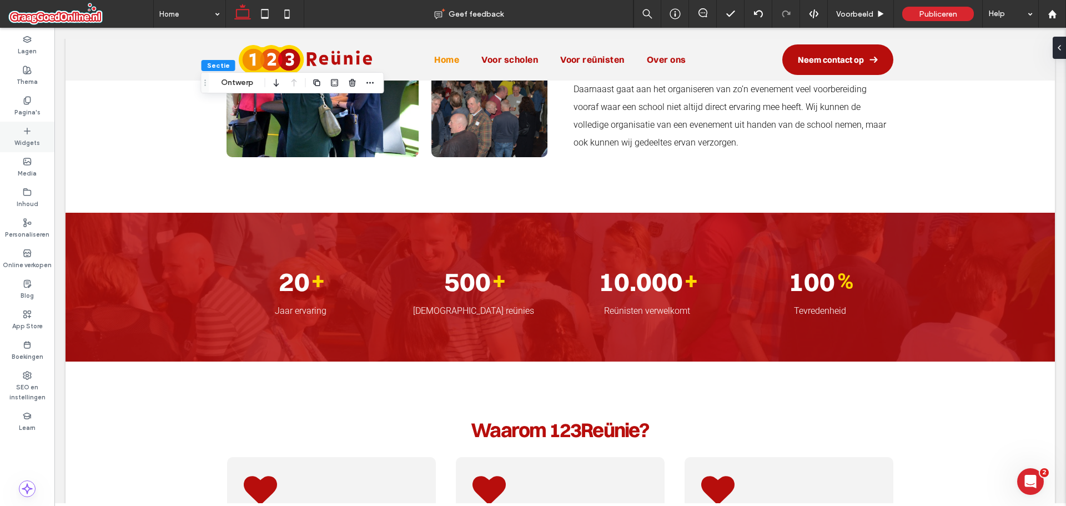
click at [28, 142] on label "Widgets" at bounding box center [27, 142] width 26 height 12
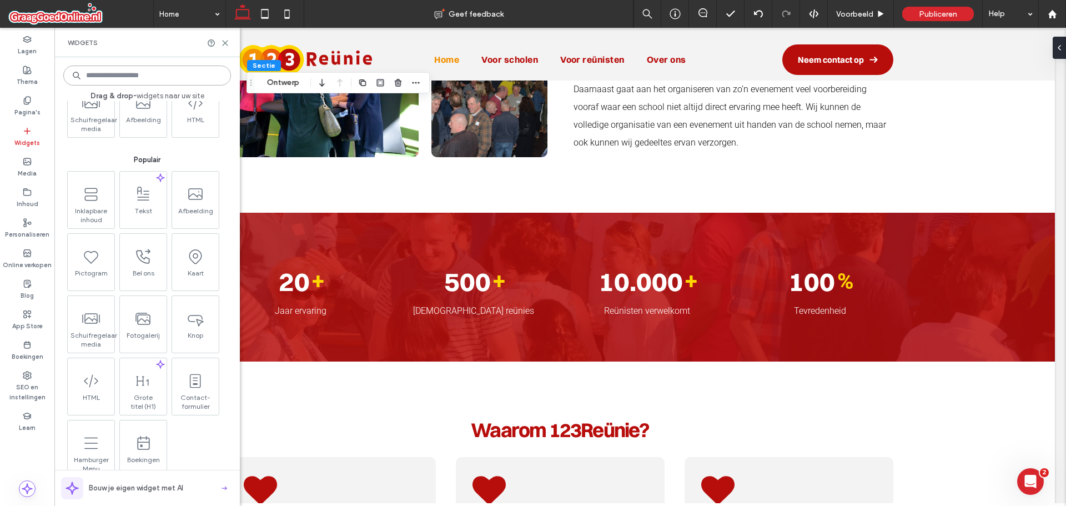
scroll to position [389, 0]
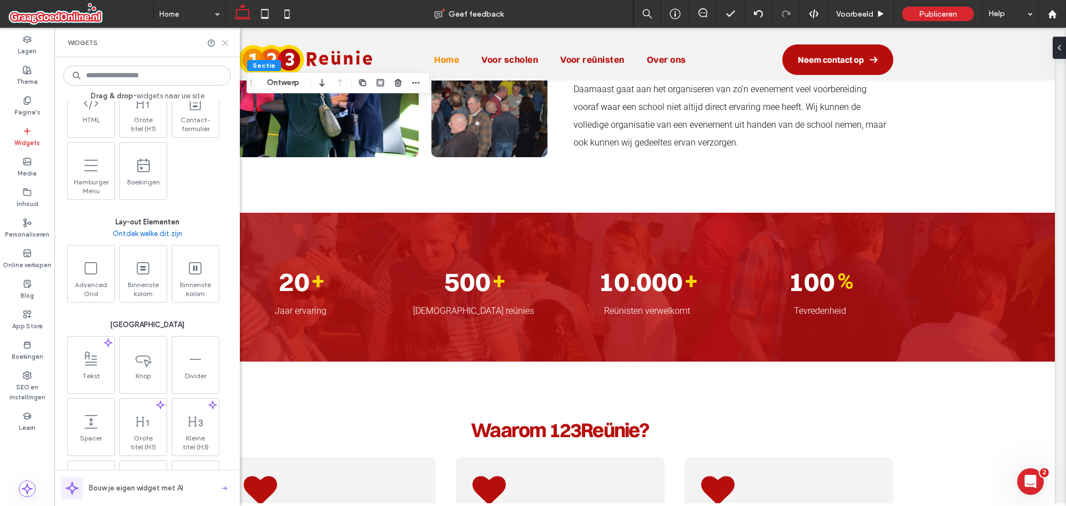
click at [225, 43] on use at bounding box center [225, 43] width 5 height 5
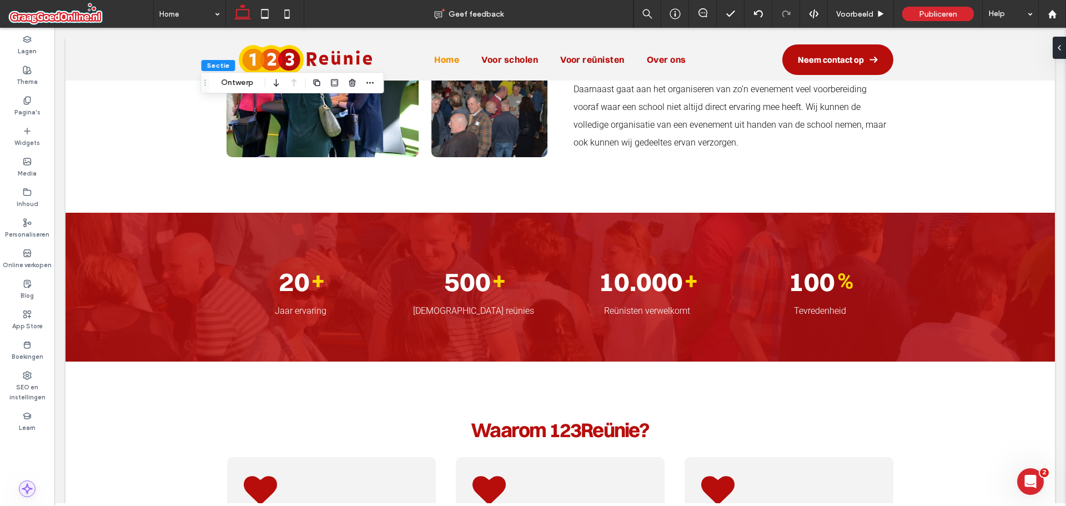
click at [28, 492] on use at bounding box center [27, 489] width 10 height 10
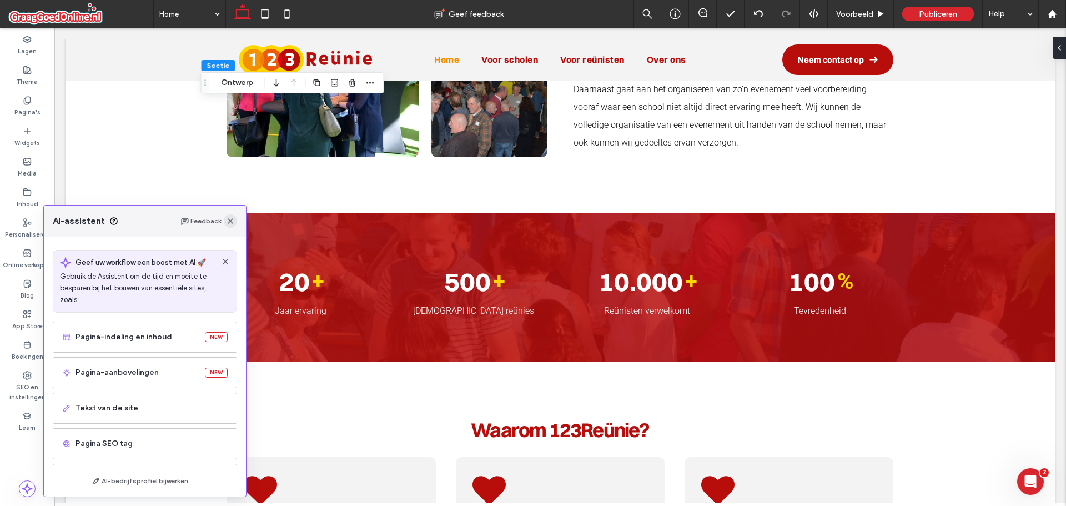
click at [231, 227] on span "button" at bounding box center [230, 220] width 13 height 13
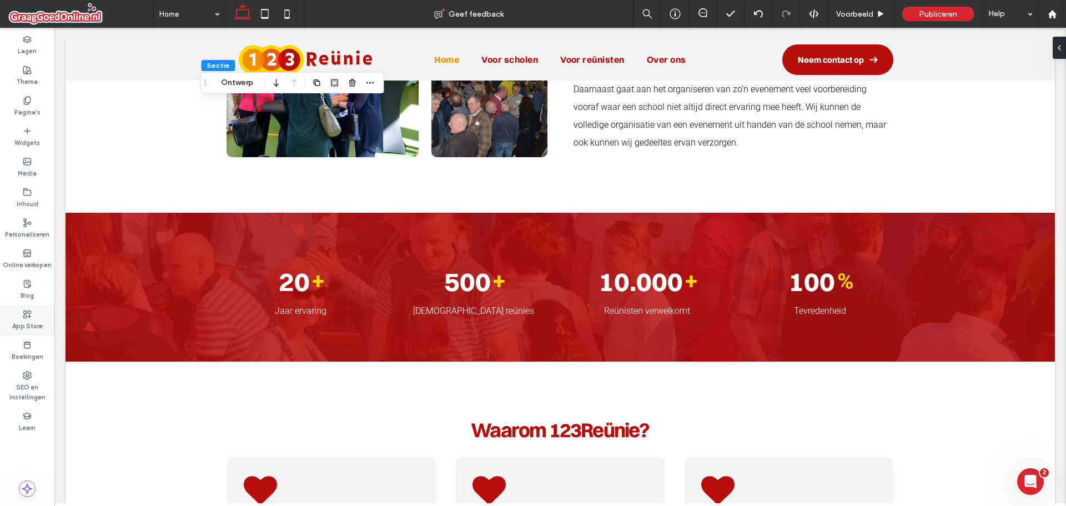
click at [16, 321] on label "App Store" at bounding box center [27, 325] width 31 height 12
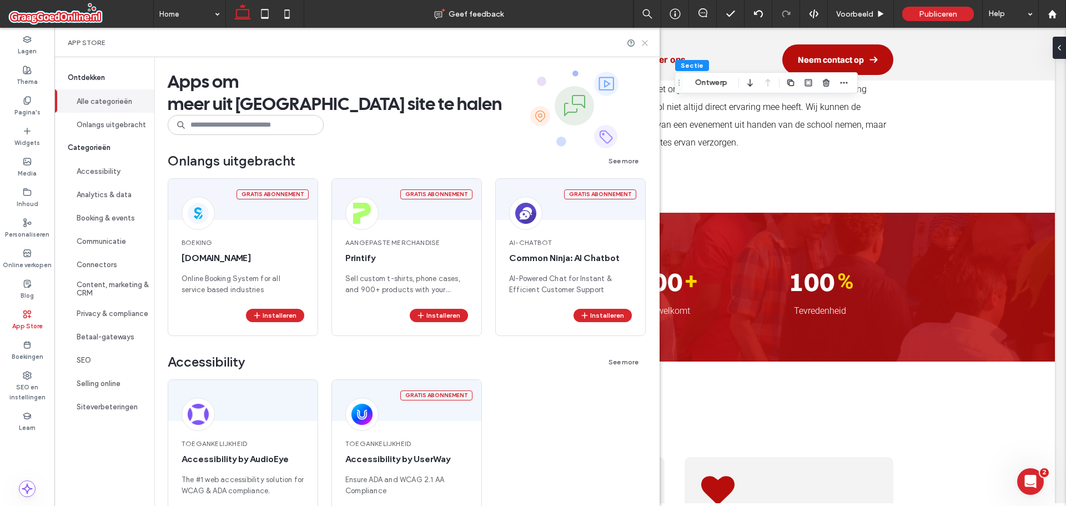
click at [649, 44] on icon at bounding box center [645, 43] width 8 height 8
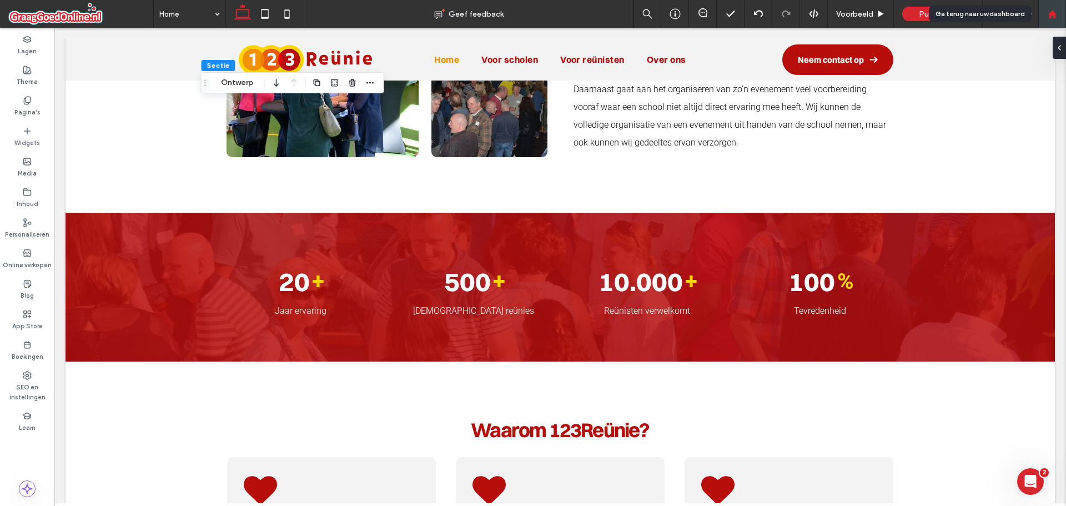
click at [1062, 18] on div at bounding box center [1052, 13] width 27 height 9
